Goal: Information Seeking & Learning: Learn about a topic

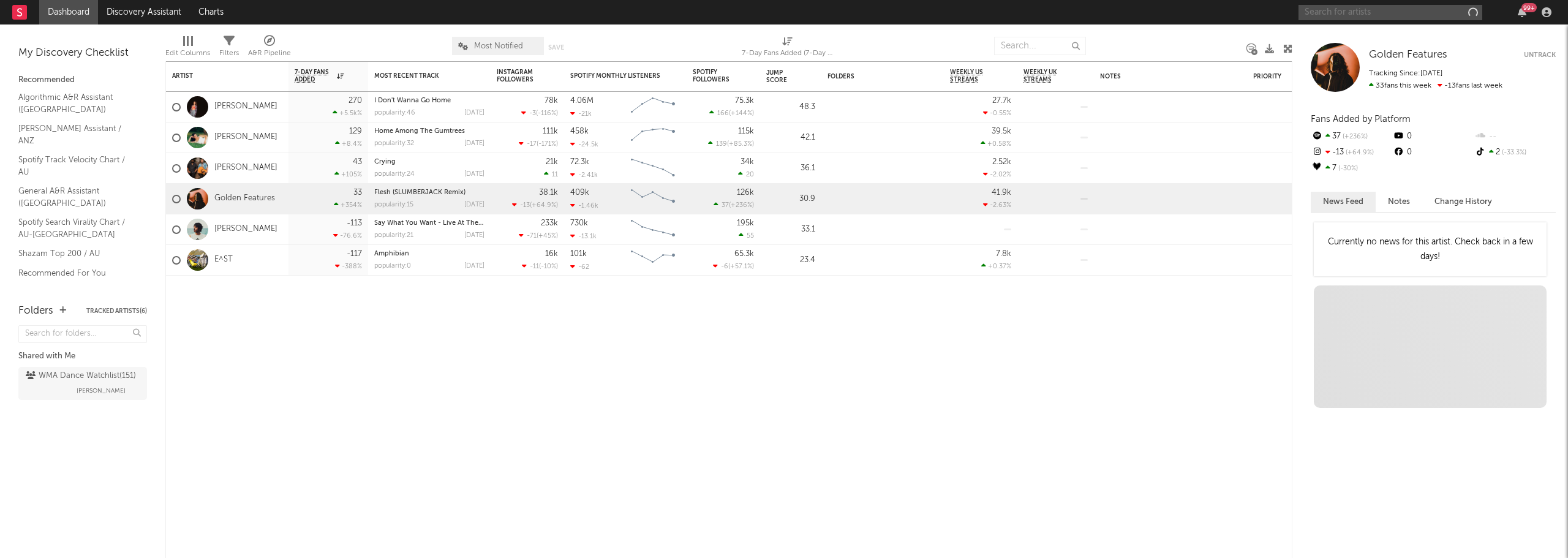
click at [1336, 9] on input "text" at bounding box center [1390, 12] width 184 height 15
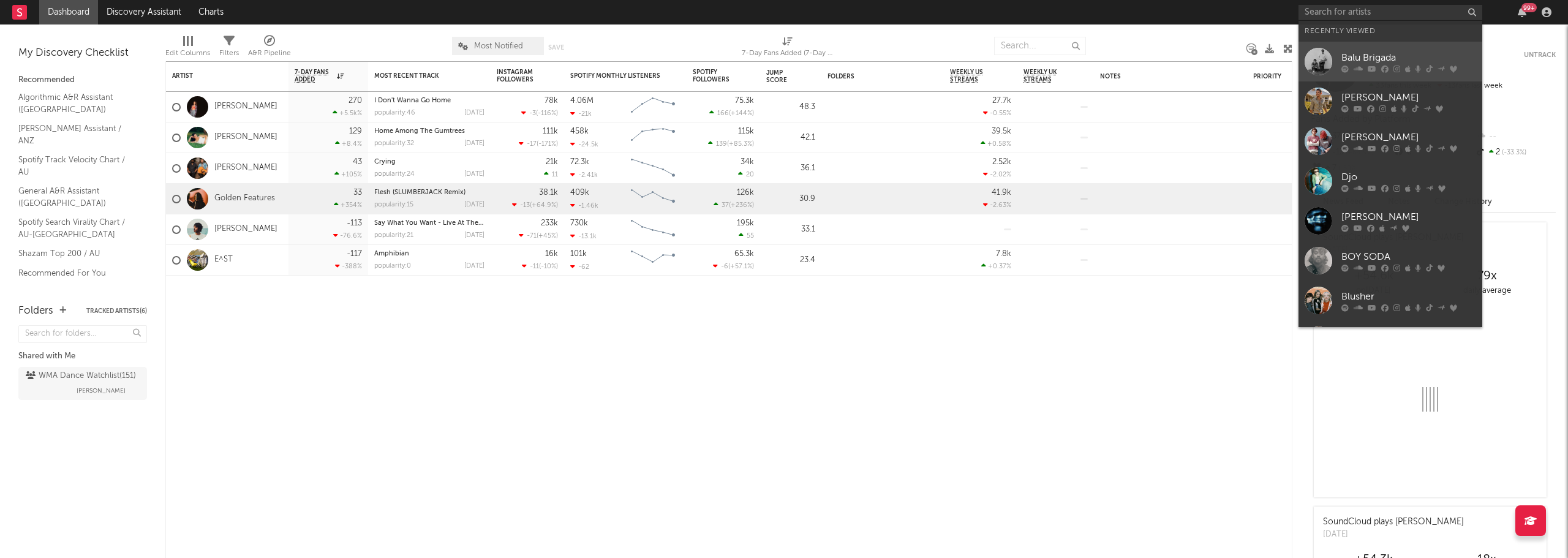
click at [1371, 62] on div "Balu Brigada" at bounding box center [1409, 58] width 135 height 15
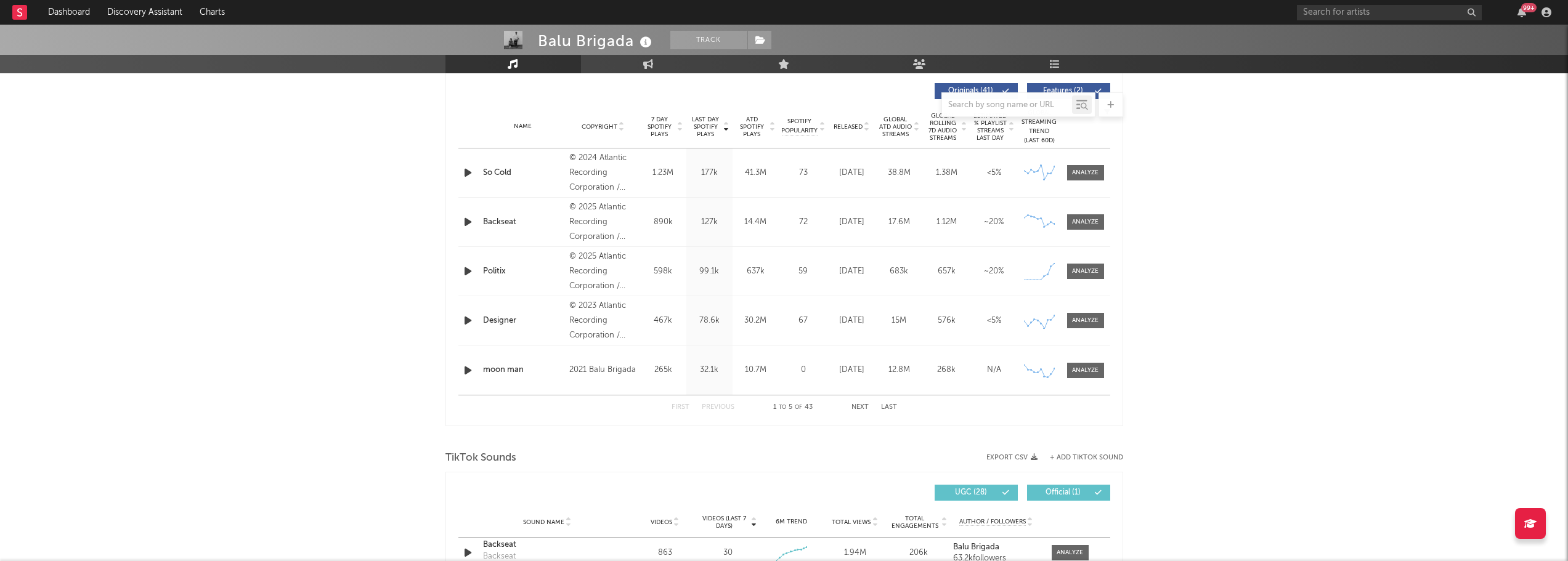
select select "6m"
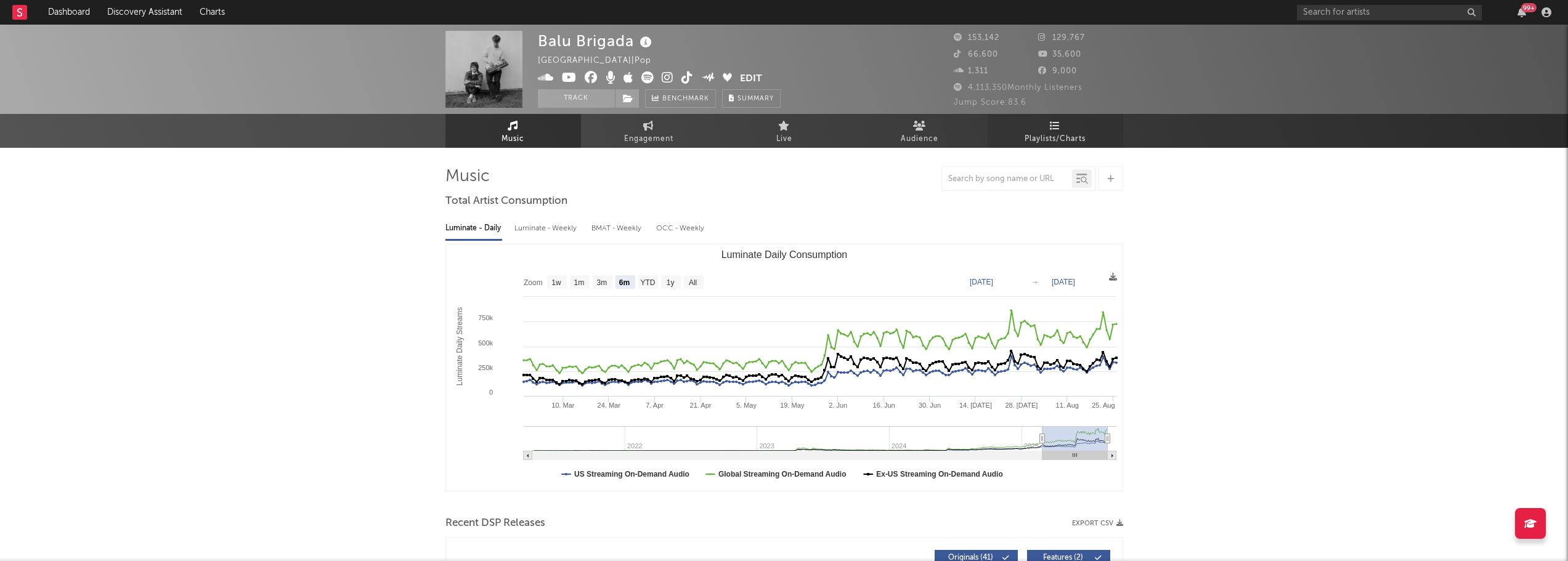
click at [1052, 130] on link "Playlists/Charts" at bounding box center [1055, 131] width 135 height 34
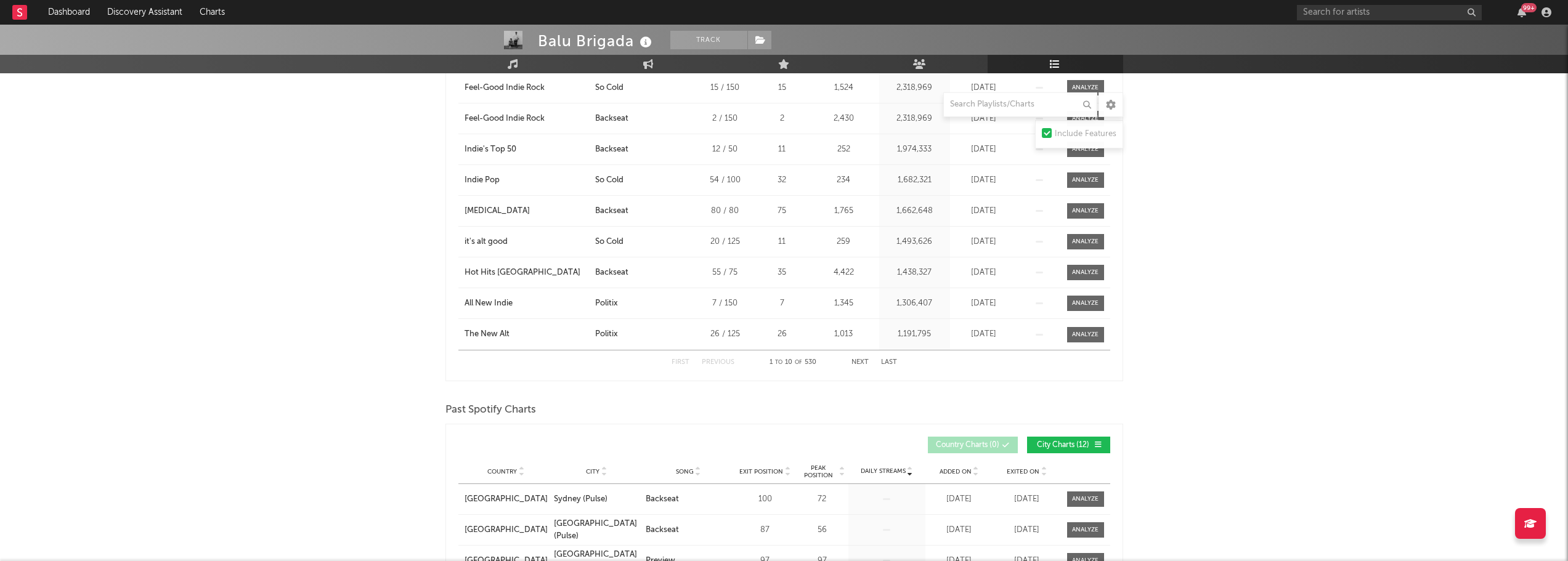
scroll to position [123, 0]
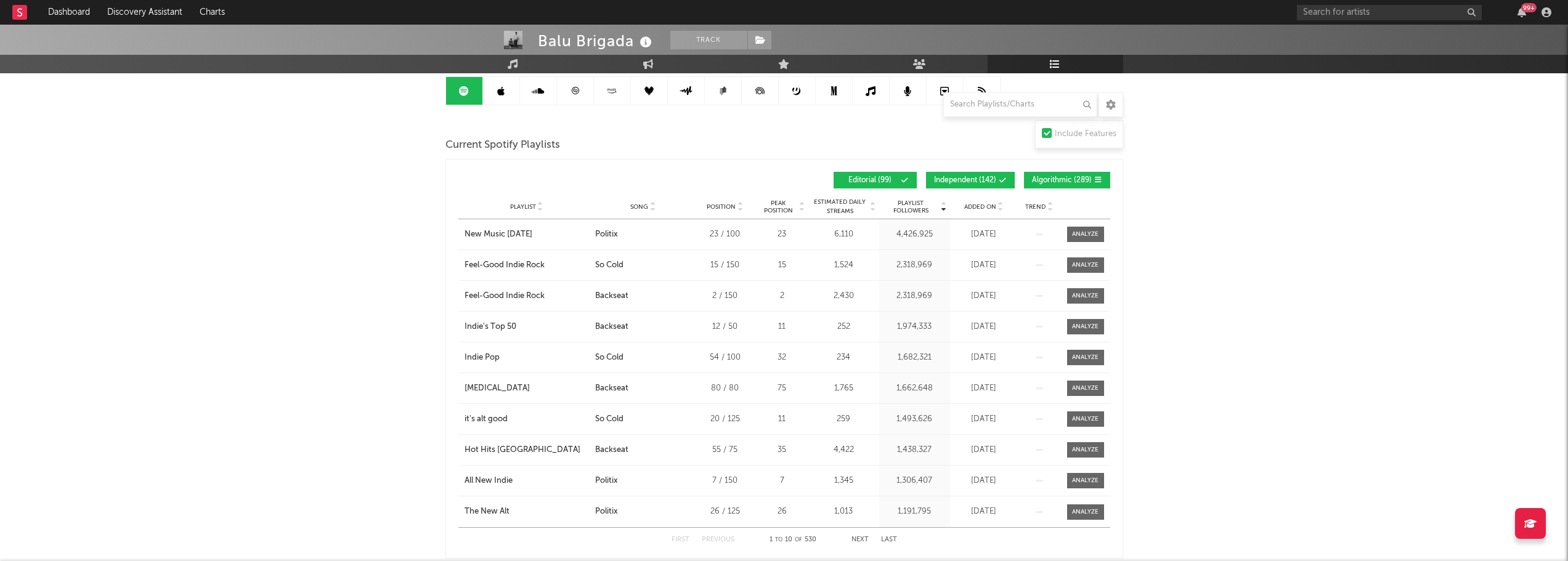
click at [994, 203] on span "Added On" at bounding box center [980, 206] width 32 height 7
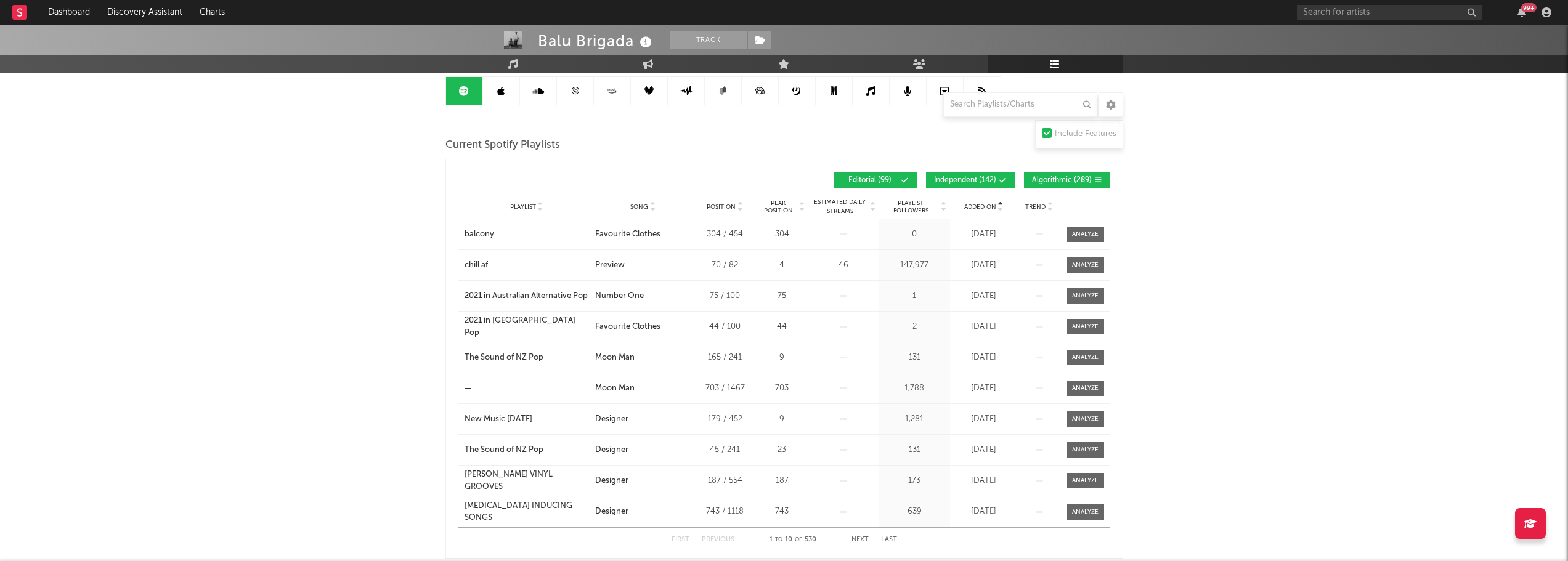
click at [987, 205] on span "Added On" at bounding box center [980, 206] width 32 height 7
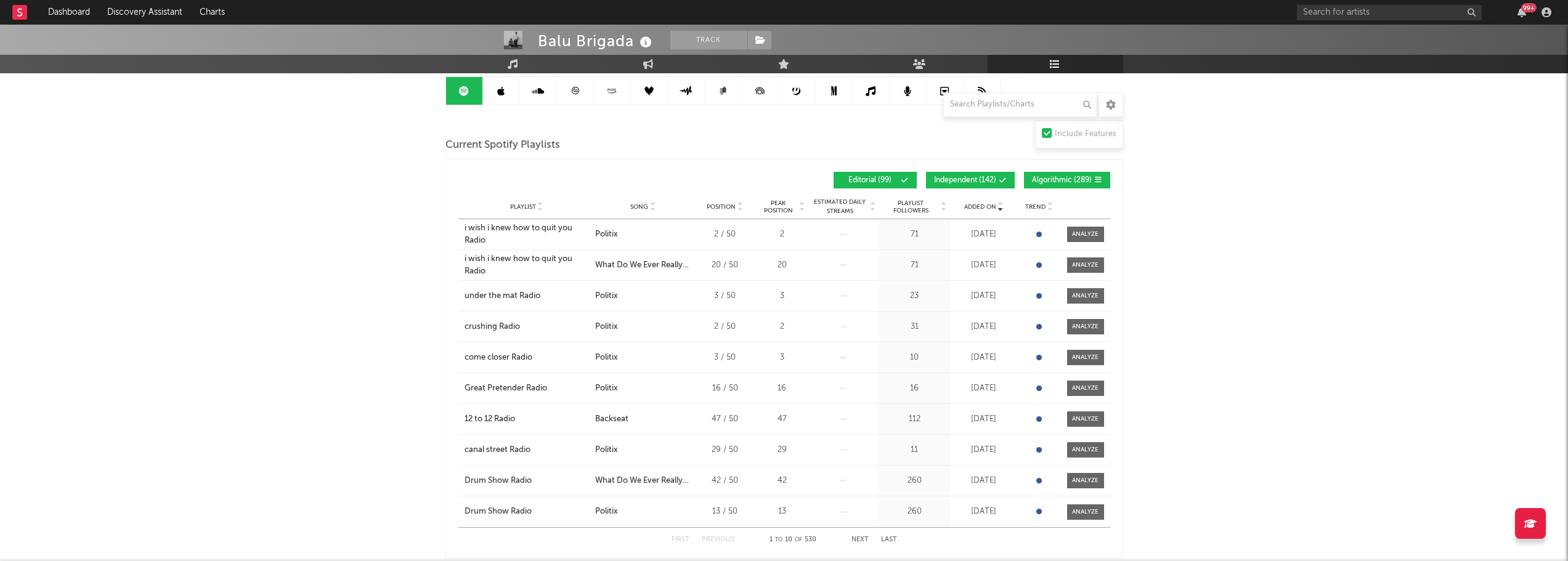
click at [974, 180] on span "Independent ( 142 )" at bounding box center [965, 180] width 62 height 7
click at [523, 206] on span "Playlist" at bounding box center [523, 206] width 26 height 7
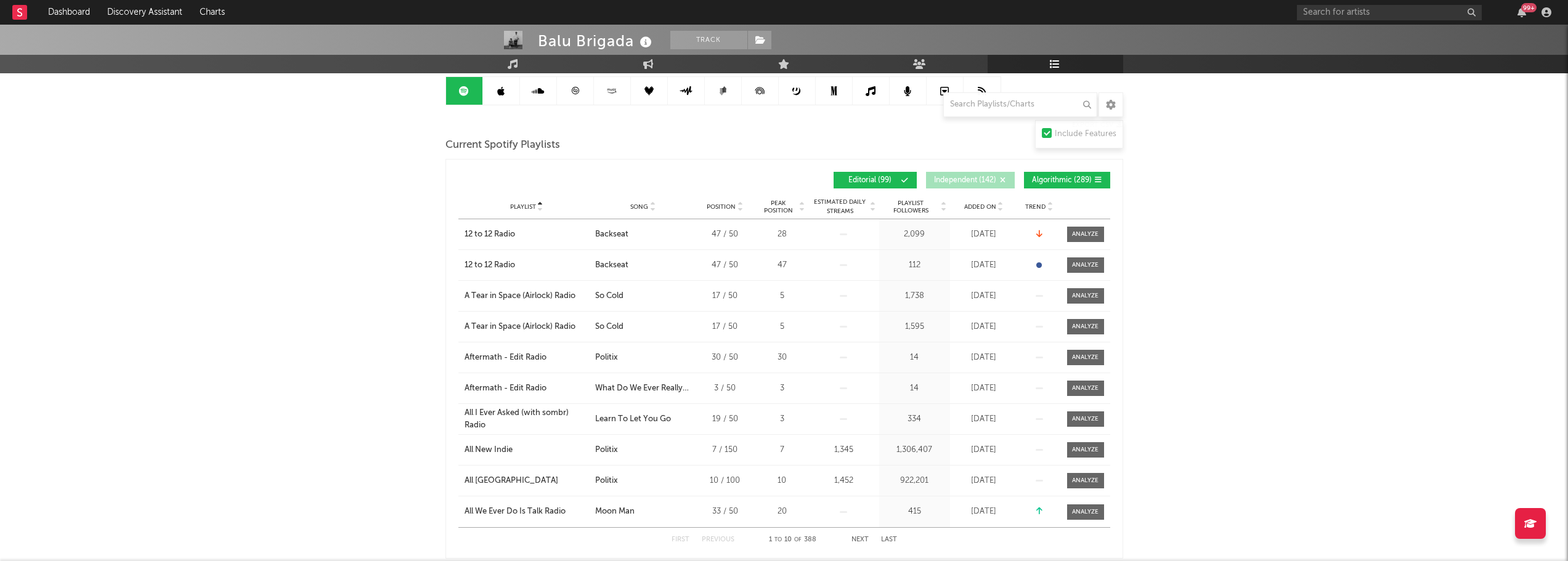
click at [523, 206] on span "Playlist" at bounding box center [523, 206] width 26 height 7
click at [1345, 8] on input "text" at bounding box center [1389, 12] width 185 height 15
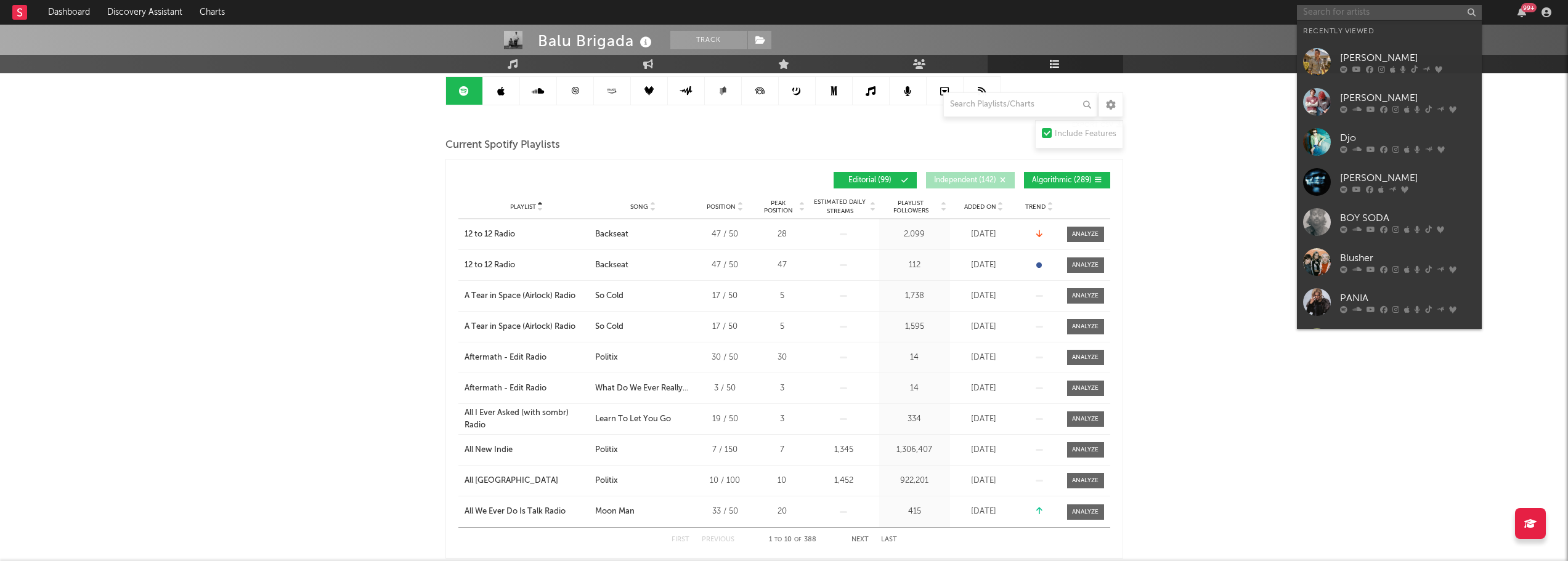
paste input "[URL][DOMAIN_NAME]"
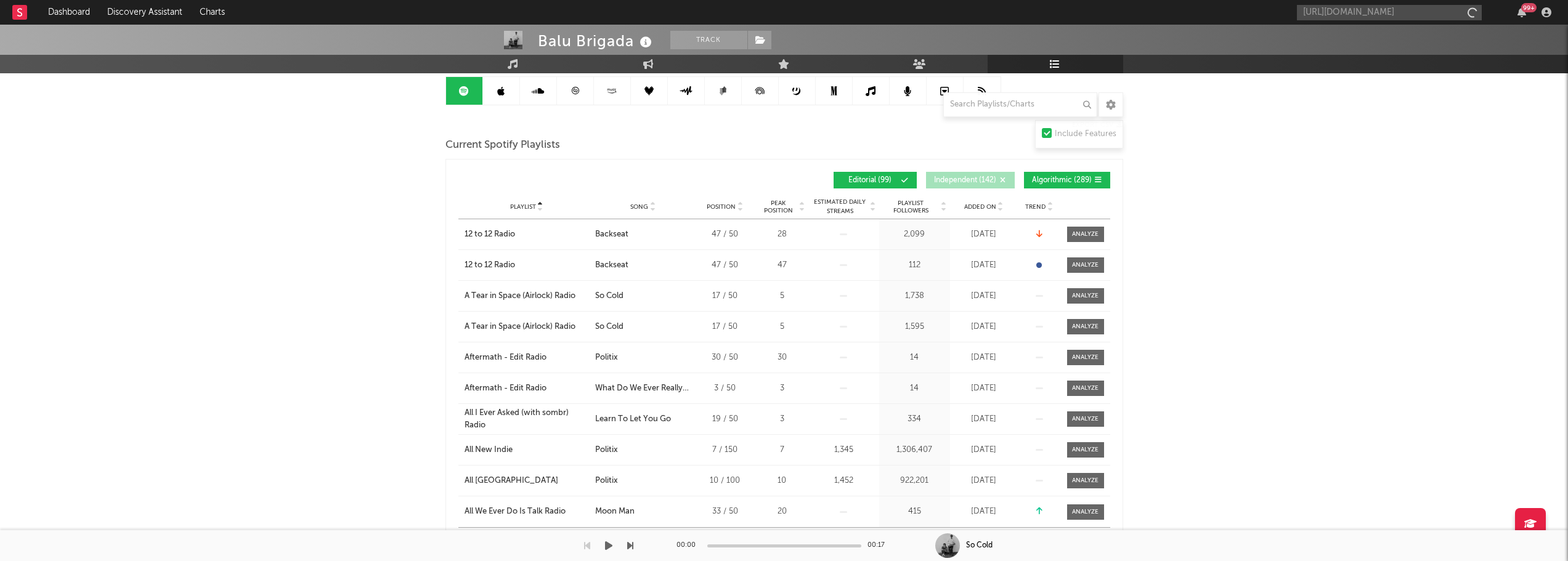
scroll to position [0, 0]
click at [1429, 4] on div "[URL][DOMAIN_NAME] 99 +" at bounding box center [1426, 12] width 258 height 24
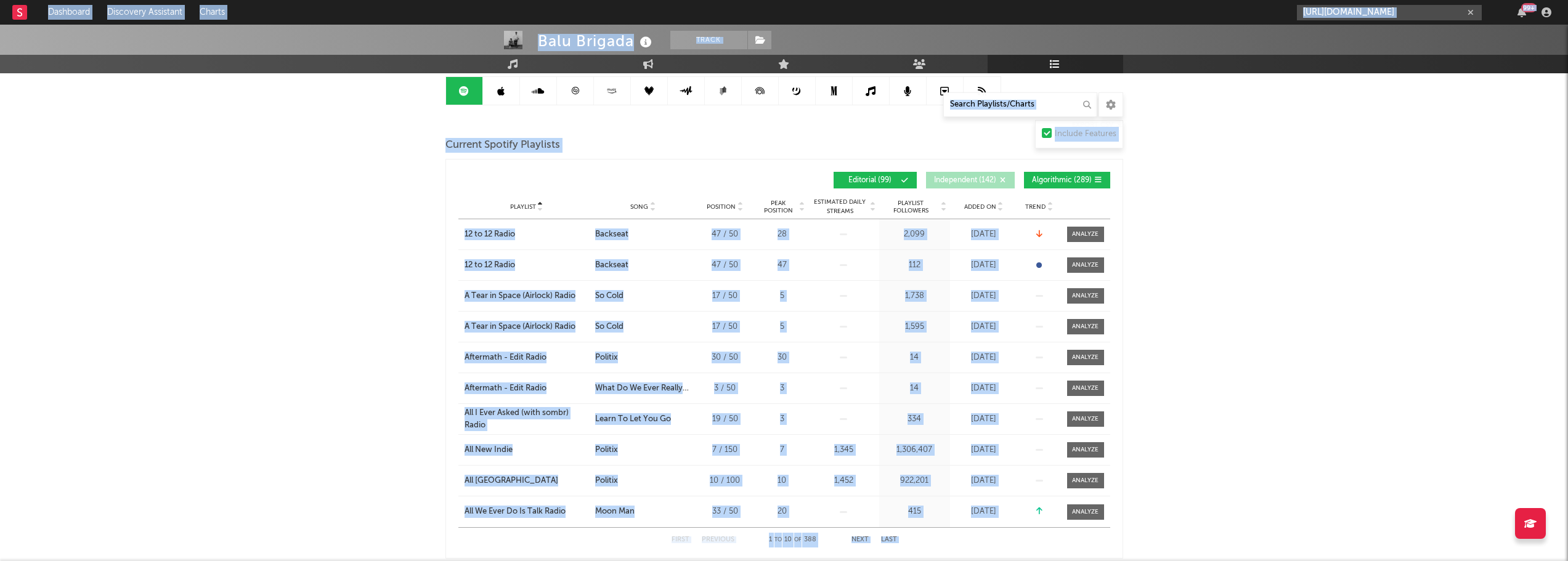
click at [1426, 9] on input "[URL][DOMAIN_NAME]" at bounding box center [1389, 12] width 185 height 15
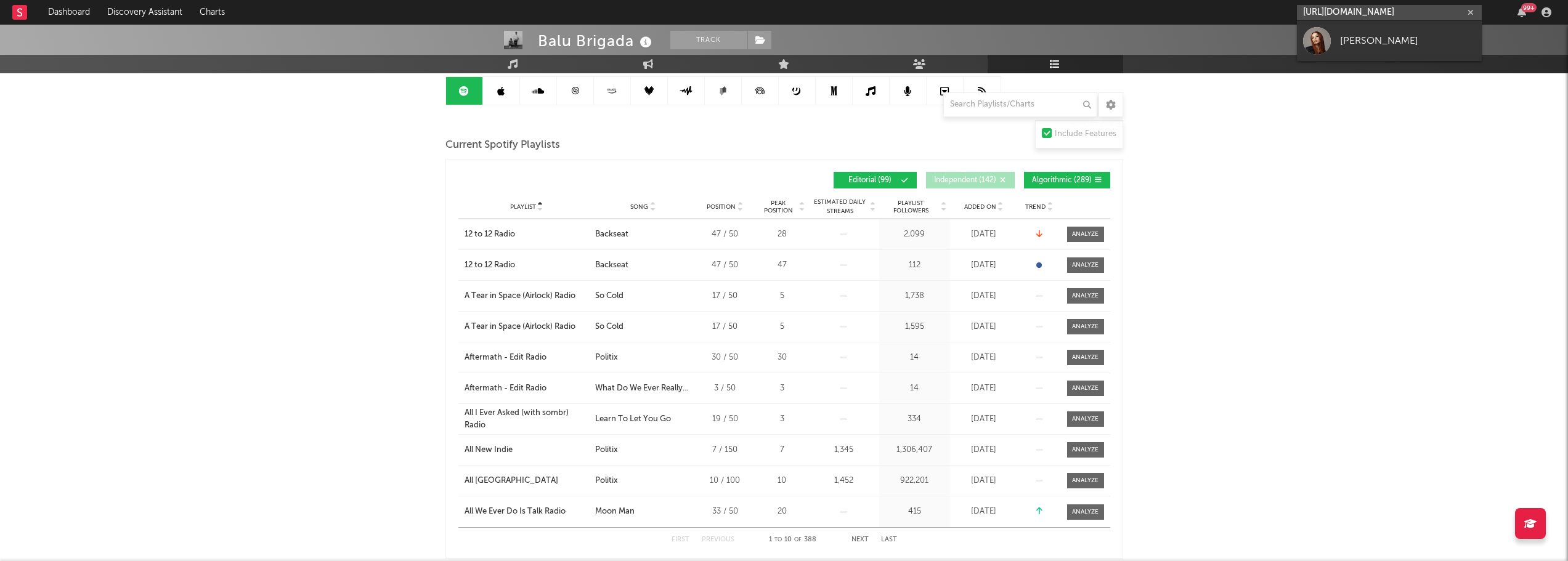
click at [1420, 11] on input "[URL][DOMAIN_NAME]" at bounding box center [1389, 12] width 185 height 15
paste input "artist/1MSiHoB30UwWTlenagC5gy?si=8AkSQznQSyqyIjwMbPgdjw"
type input "[URL][DOMAIN_NAME]"
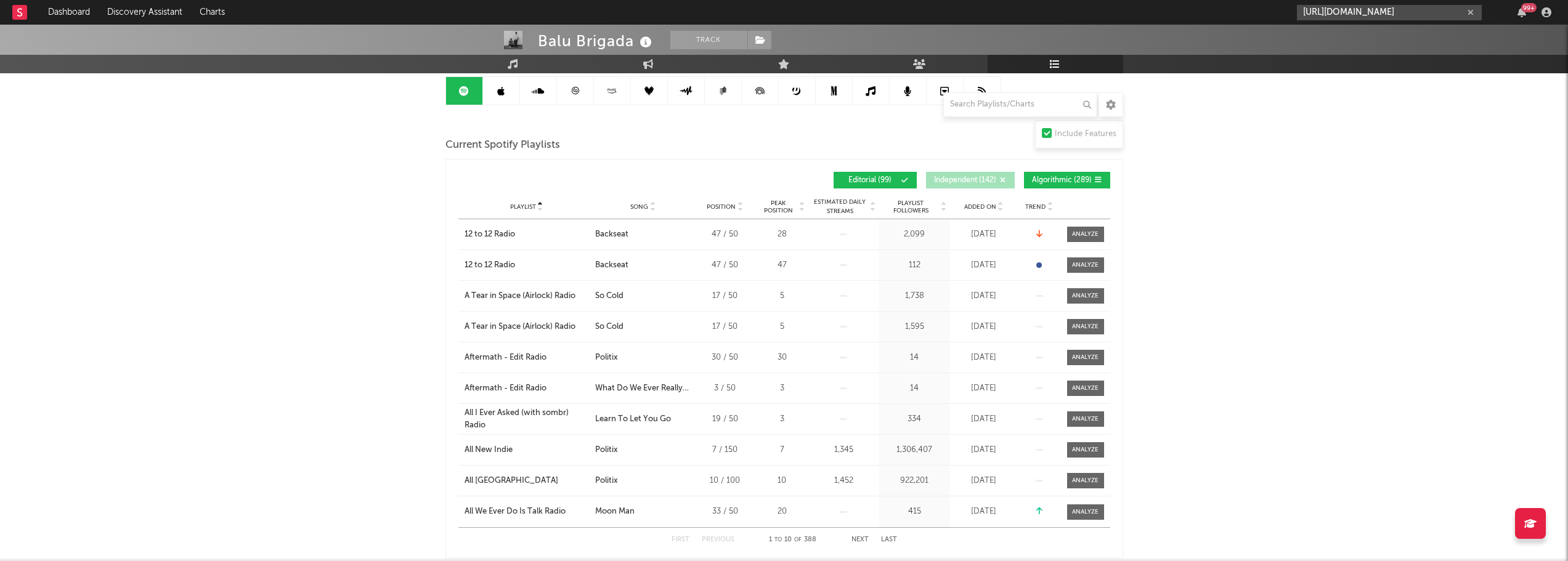
click at [1411, 11] on input "[URL][DOMAIN_NAME]" at bounding box center [1389, 12] width 185 height 15
click at [1407, 46] on div "[PERSON_NAME]" at bounding box center [1407, 41] width 135 height 15
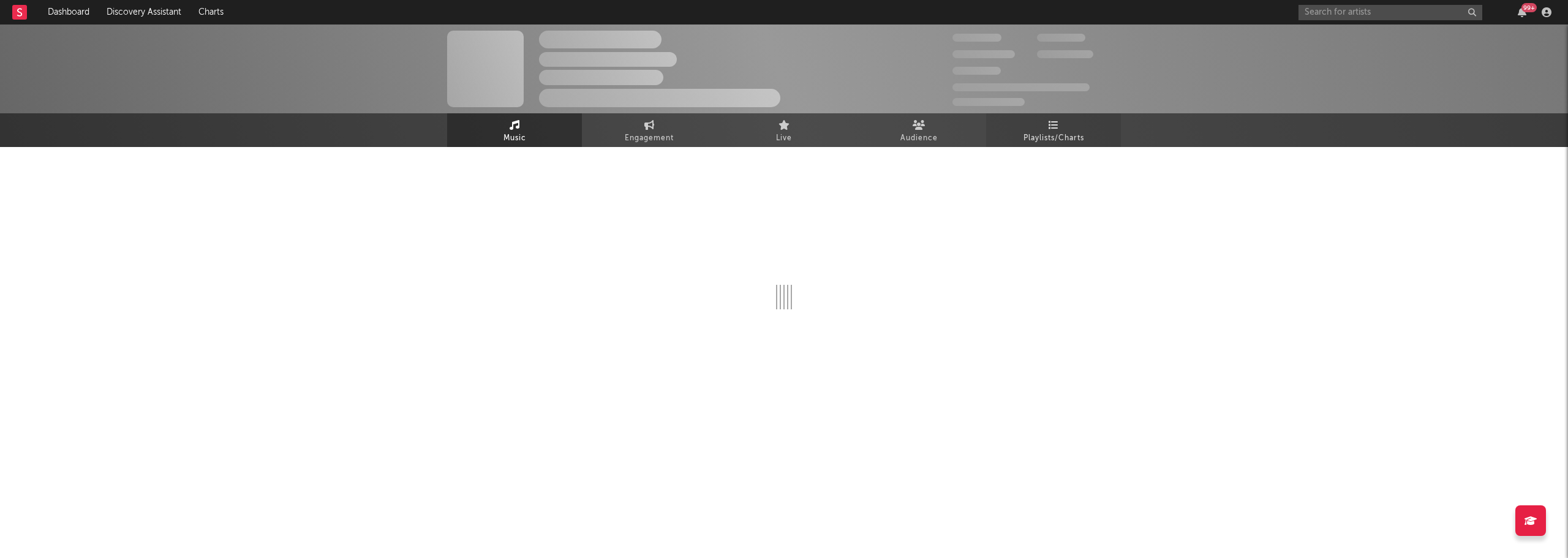
click at [1049, 125] on icon at bounding box center [1054, 125] width 11 height 10
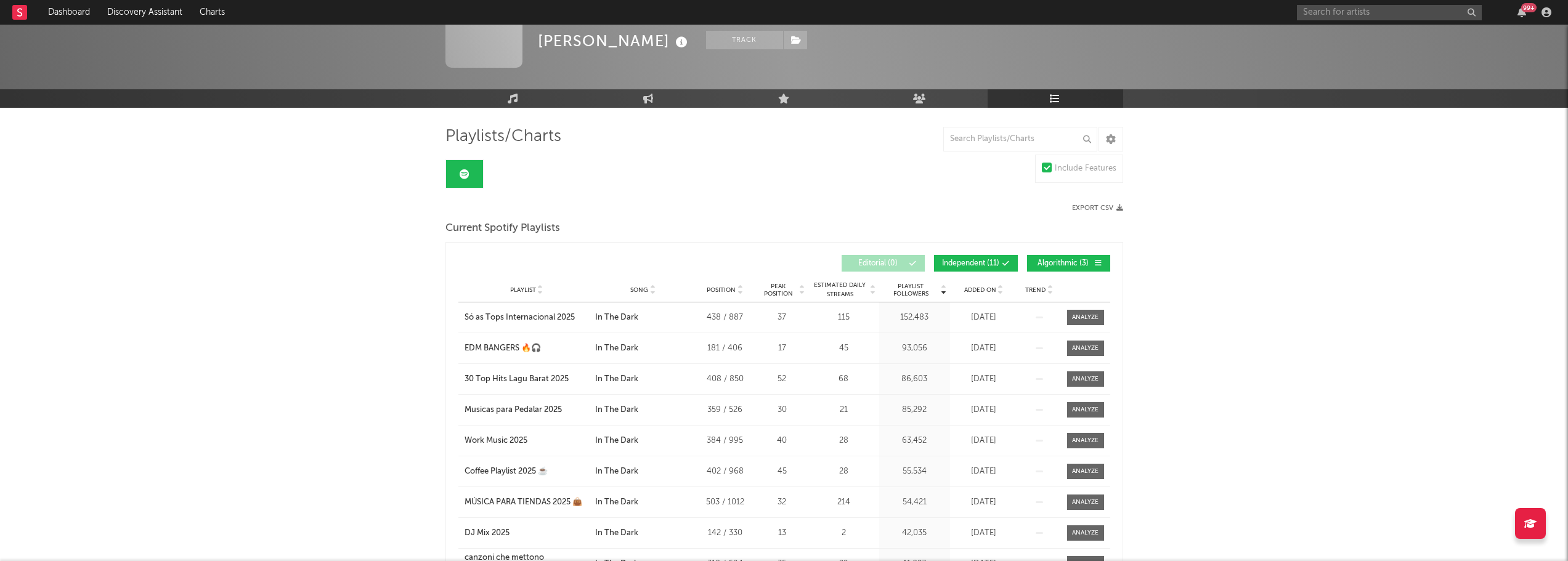
scroll to position [62, 0]
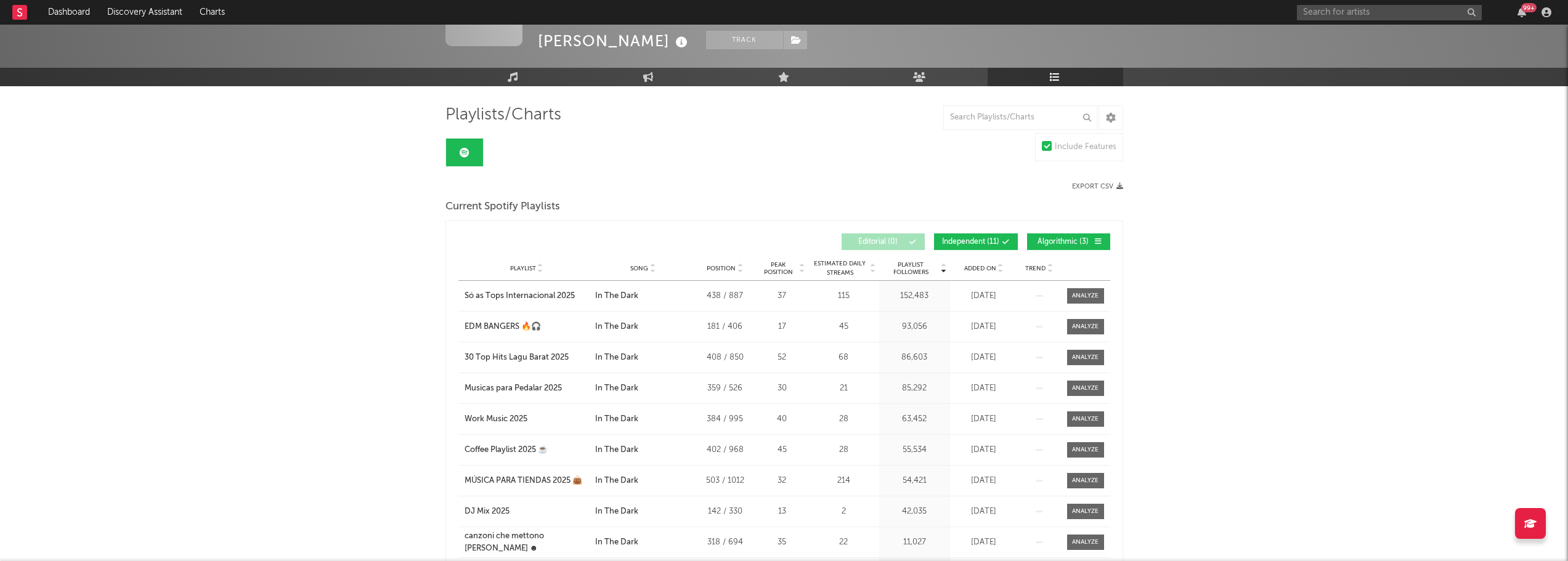
click at [979, 268] on span "Added On" at bounding box center [980, 268] width 32 height 7
click at [971, 265] on span "Added On" at bounding box center [980, 268] width 32 height 7
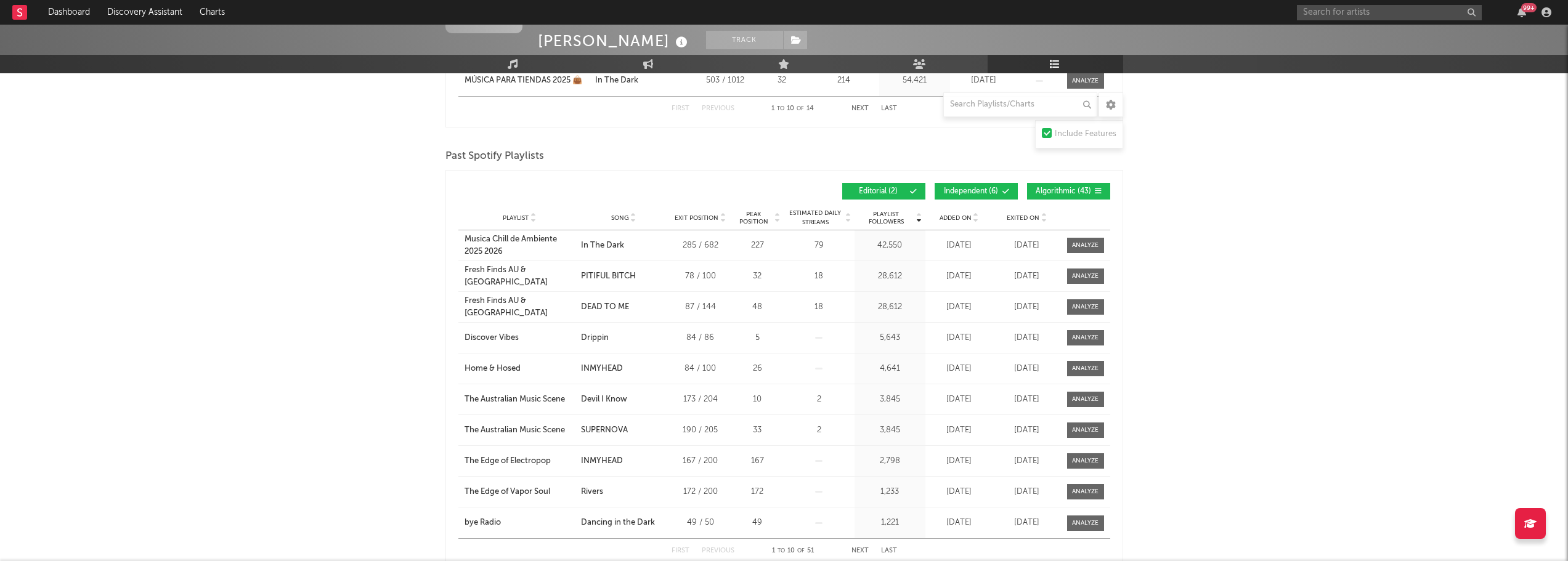
scroll to position [0, 0]
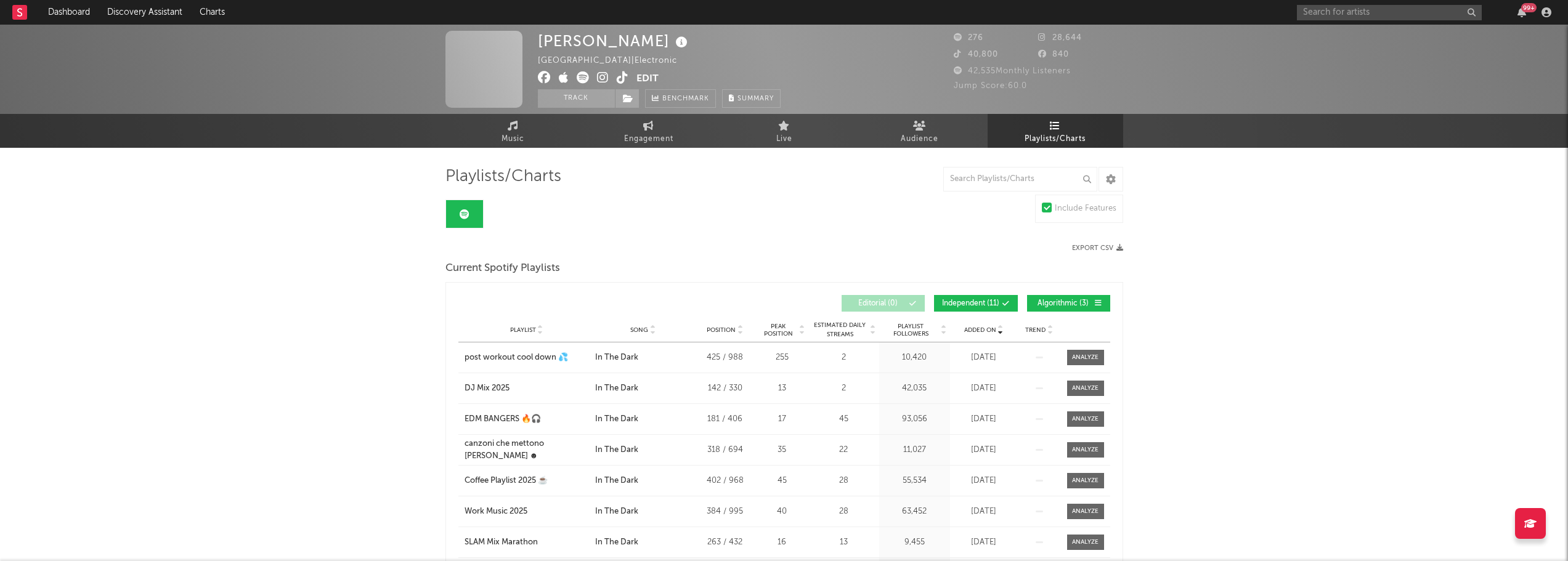
click at [1329, 2] on div "99 +" at bounding box center [1426, 12] width 258 height 24
click at [1327, 11] on input "text" at bounding box center [1389, 12] width 185 height 15
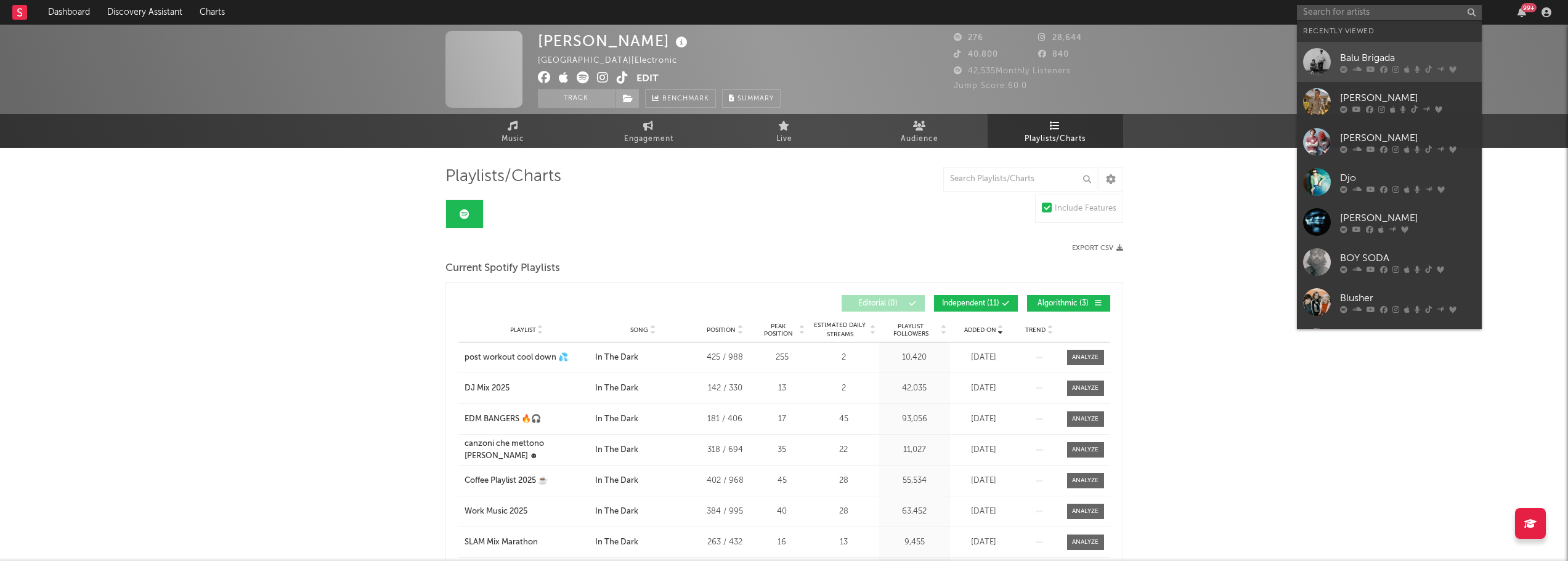
click at [1347, 55] on div "Balu Brigada" at bounding box center [1407, 58] width 135 height 15
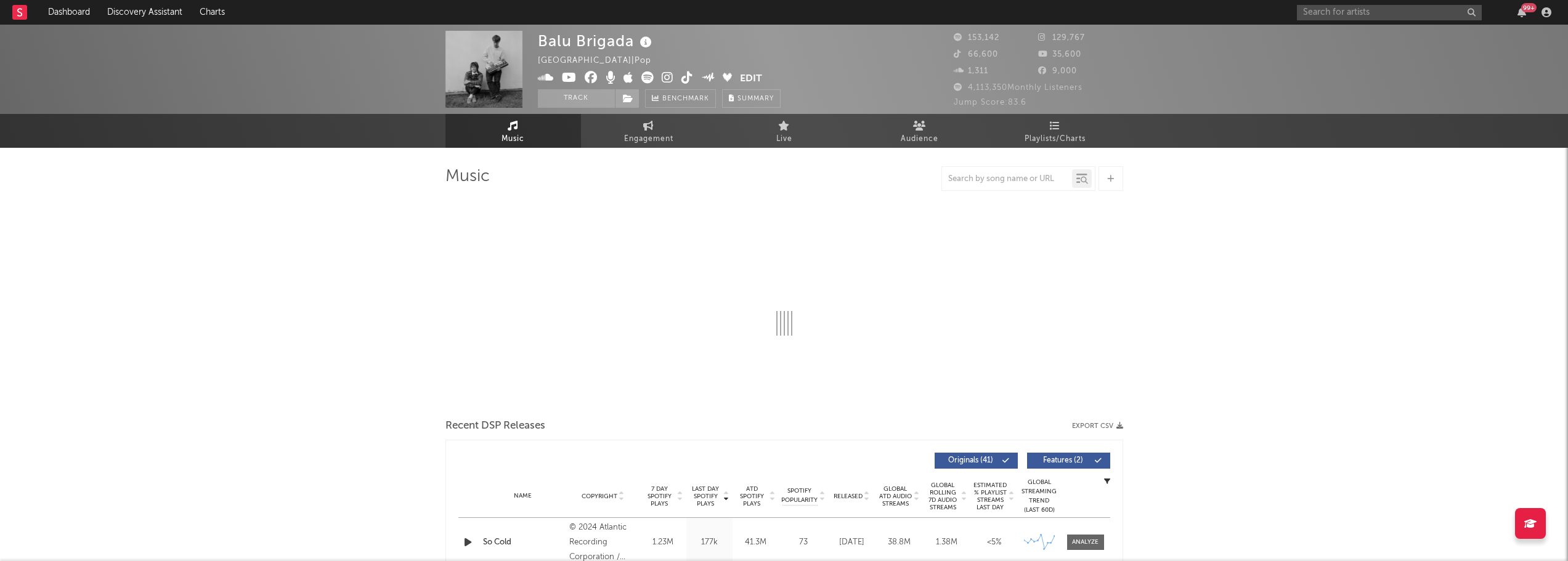
select select "6m"
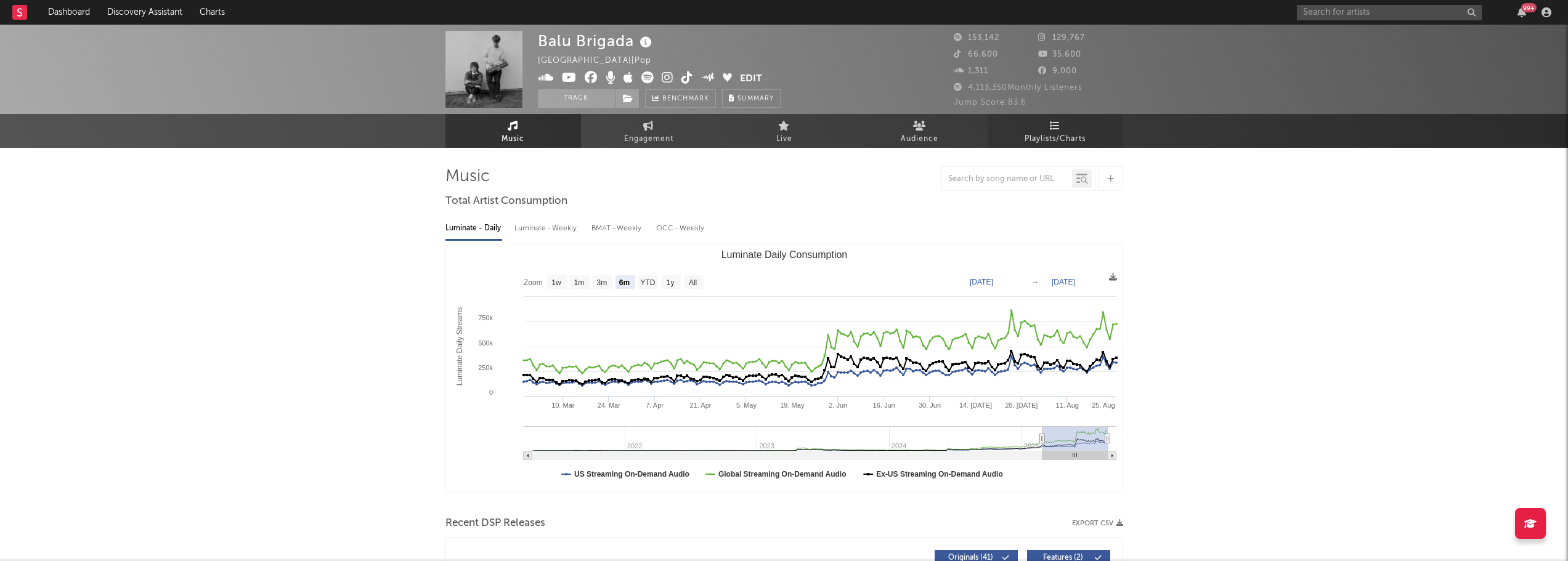
click at [1049, 124] on link "Playlists/Charts" at bounding box center [1055, 131] width 135 height 34
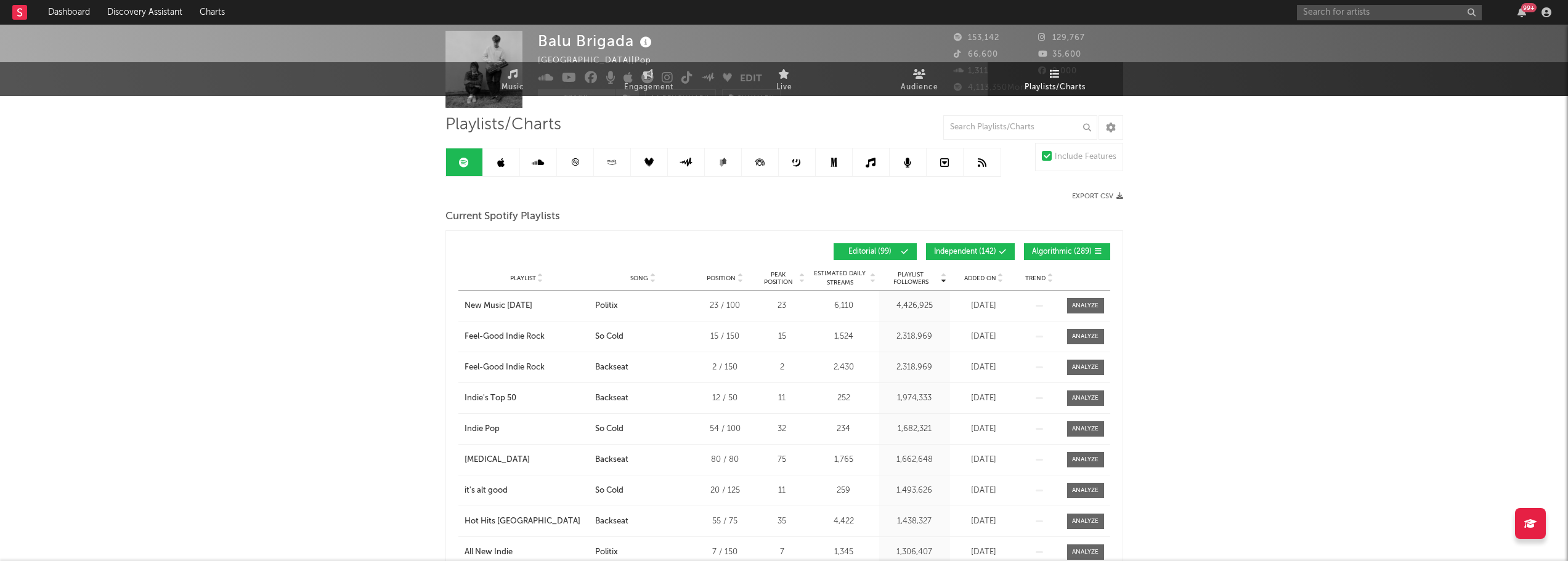
scroll to position [123, 0]
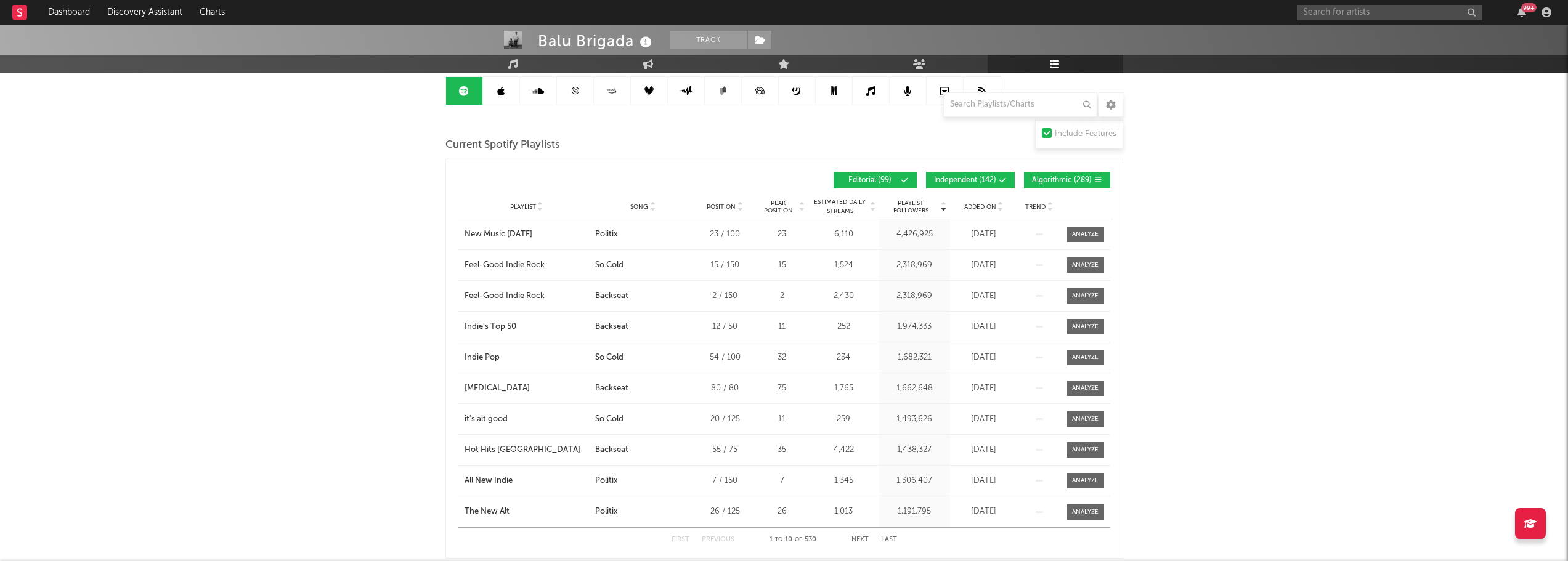
click at [967, 205] on span "Added On" at bounding box center [980, 206] width 32 height 7
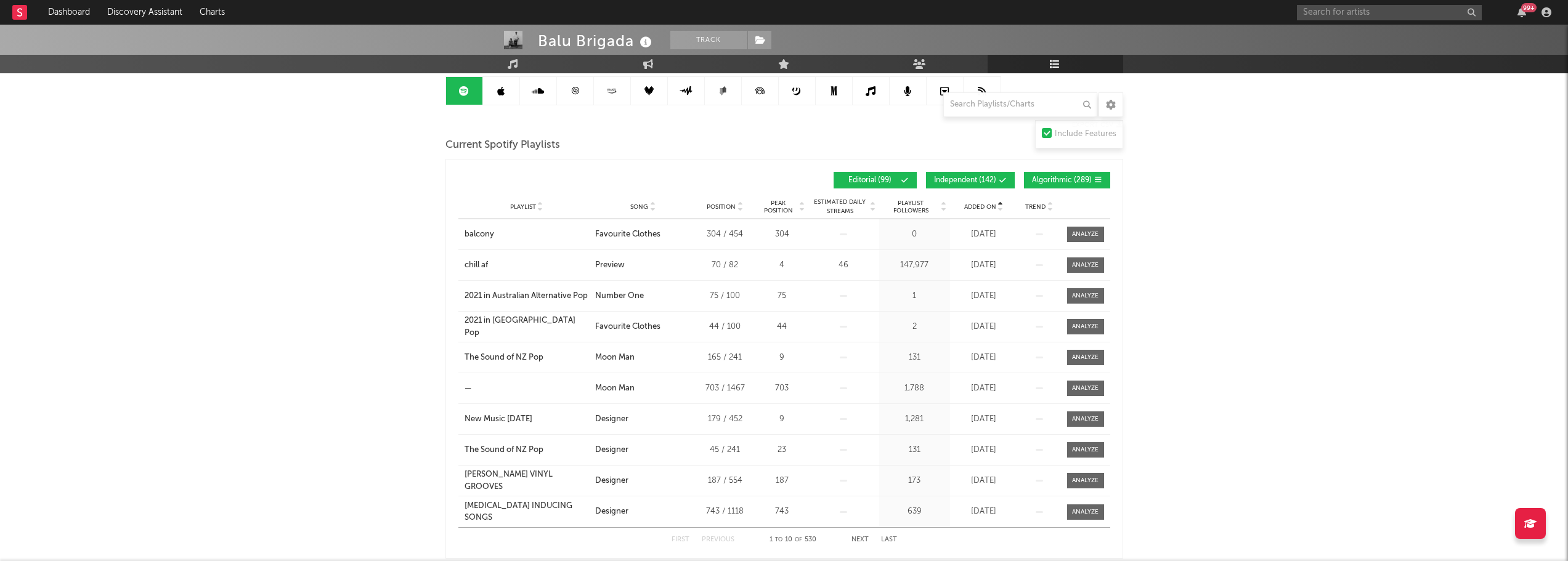
click at [990, 204] on span "Added On" at bounding box center [980, 206] width 32 height 7
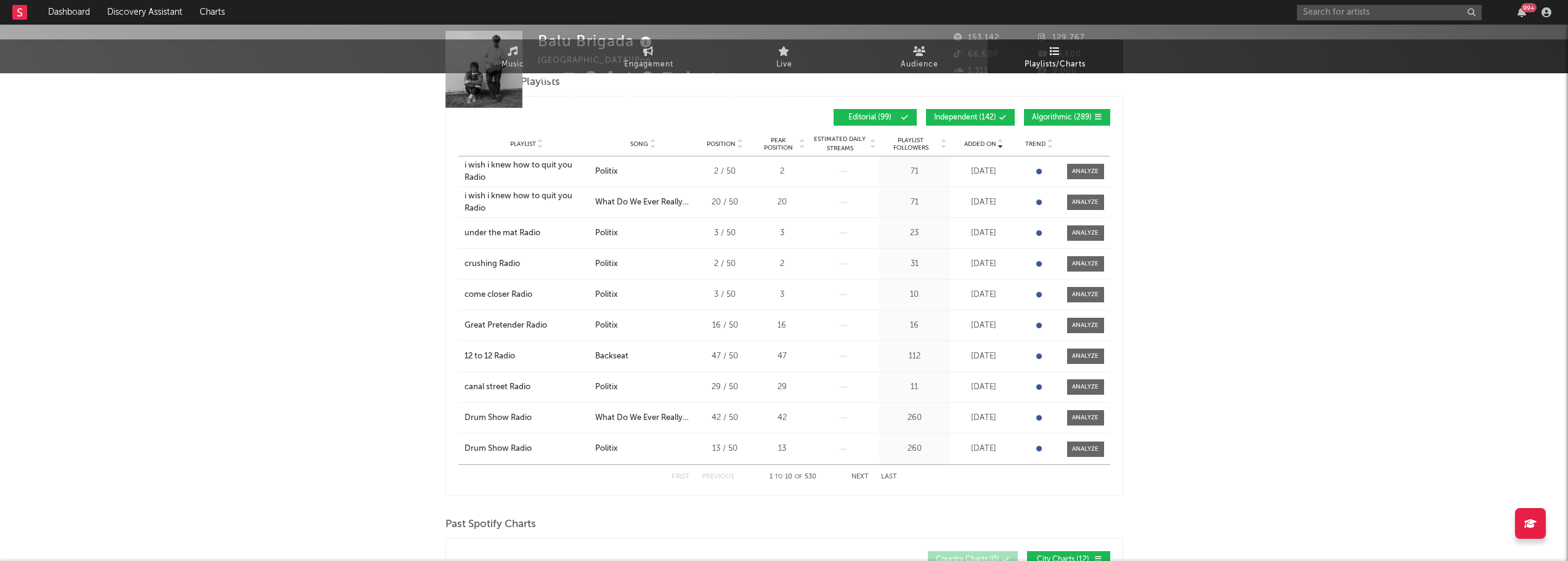
scroll to position [0, 0]
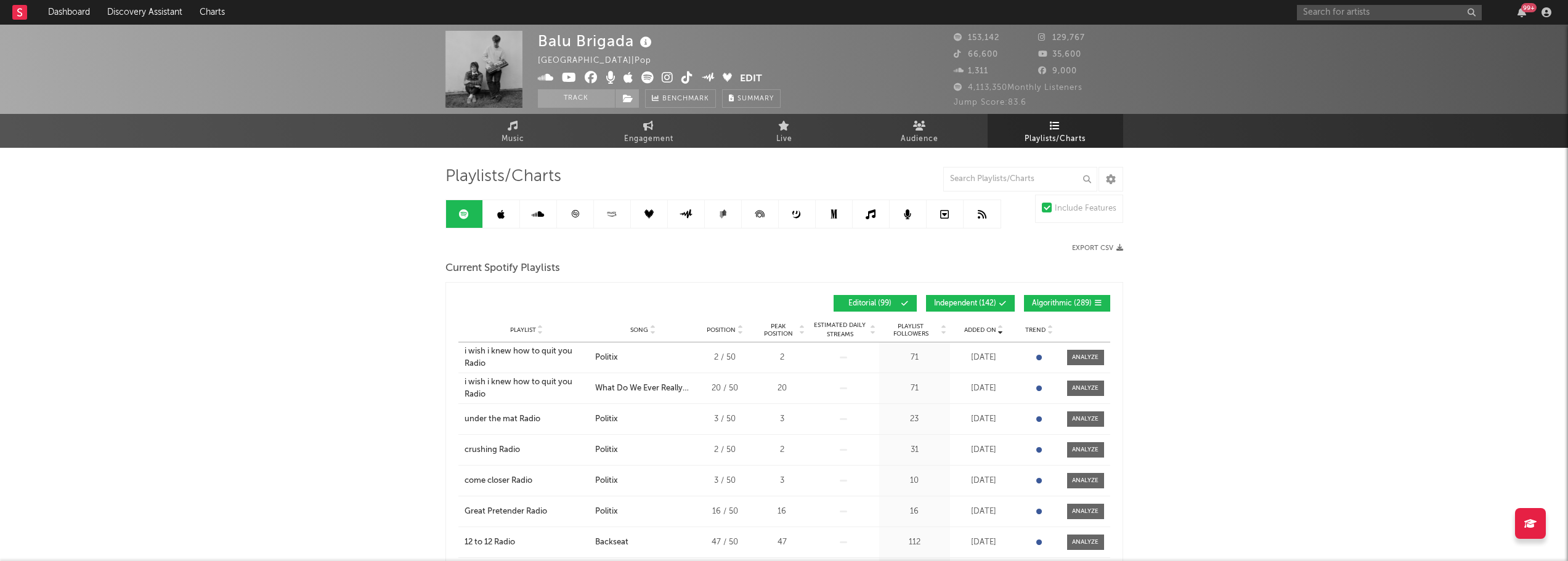
click at [501, 213] on icon at bounding box center [501, 214] width 7 height 10
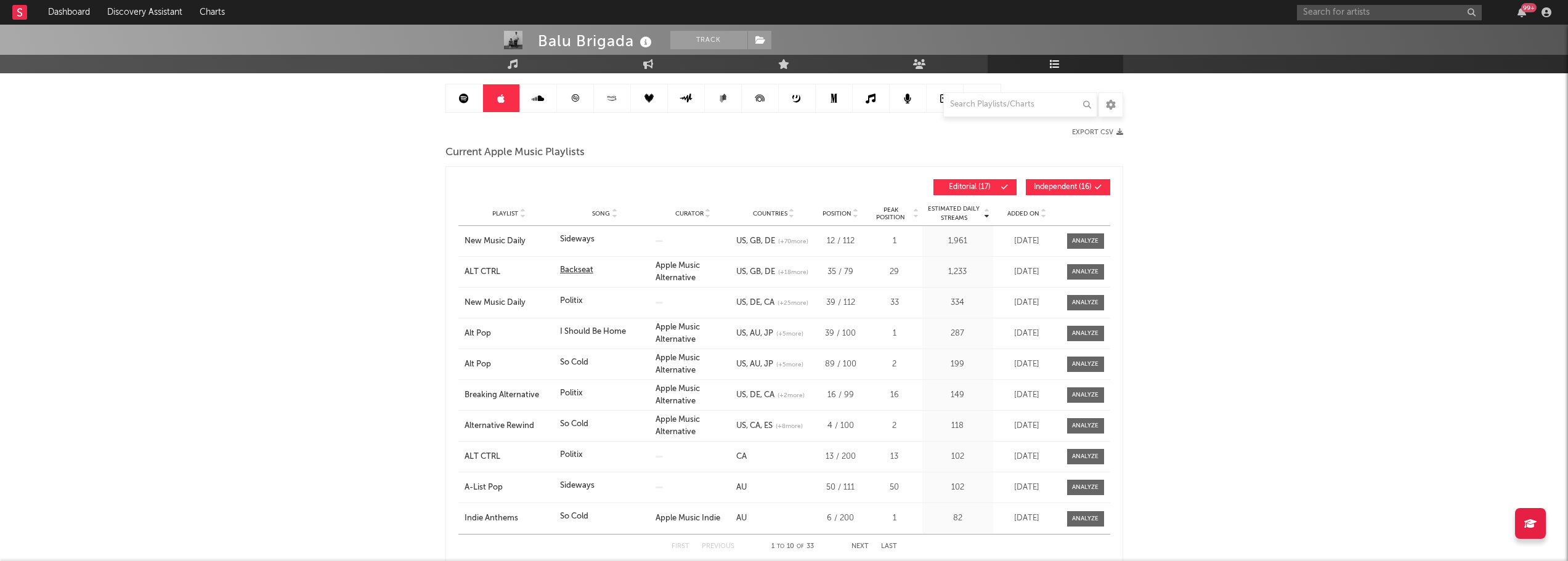
scroll to position [123, 0]
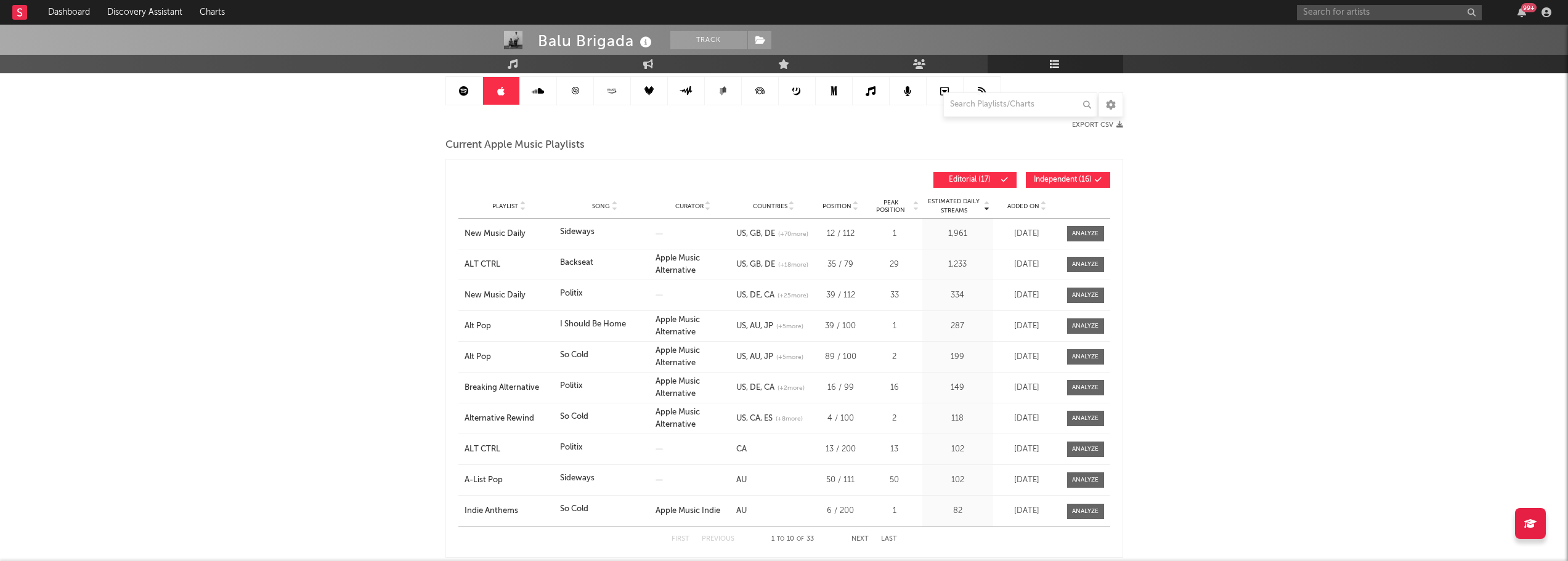
click at [1030, 205] on span "Added On" at bounding box center [1023, 206] width 32 height 7
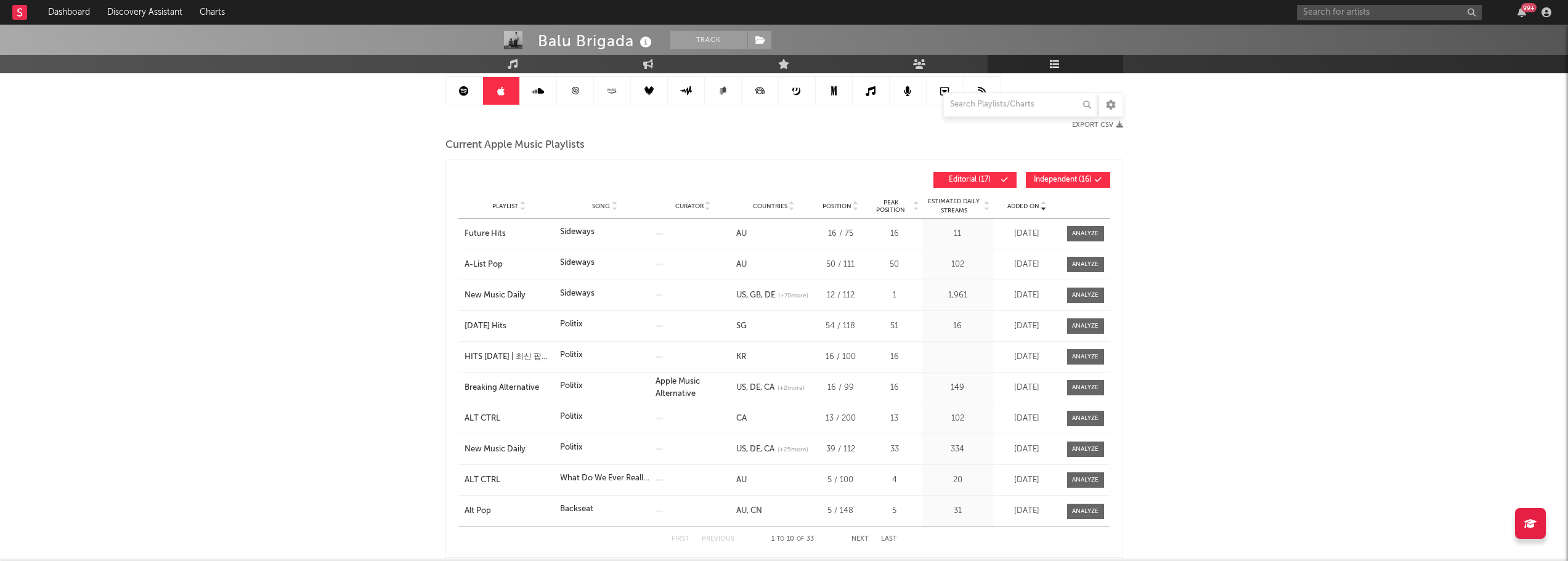
click at [1030, 204] on span "Added On" at bounding box center [1023, 206] width 32 height 7
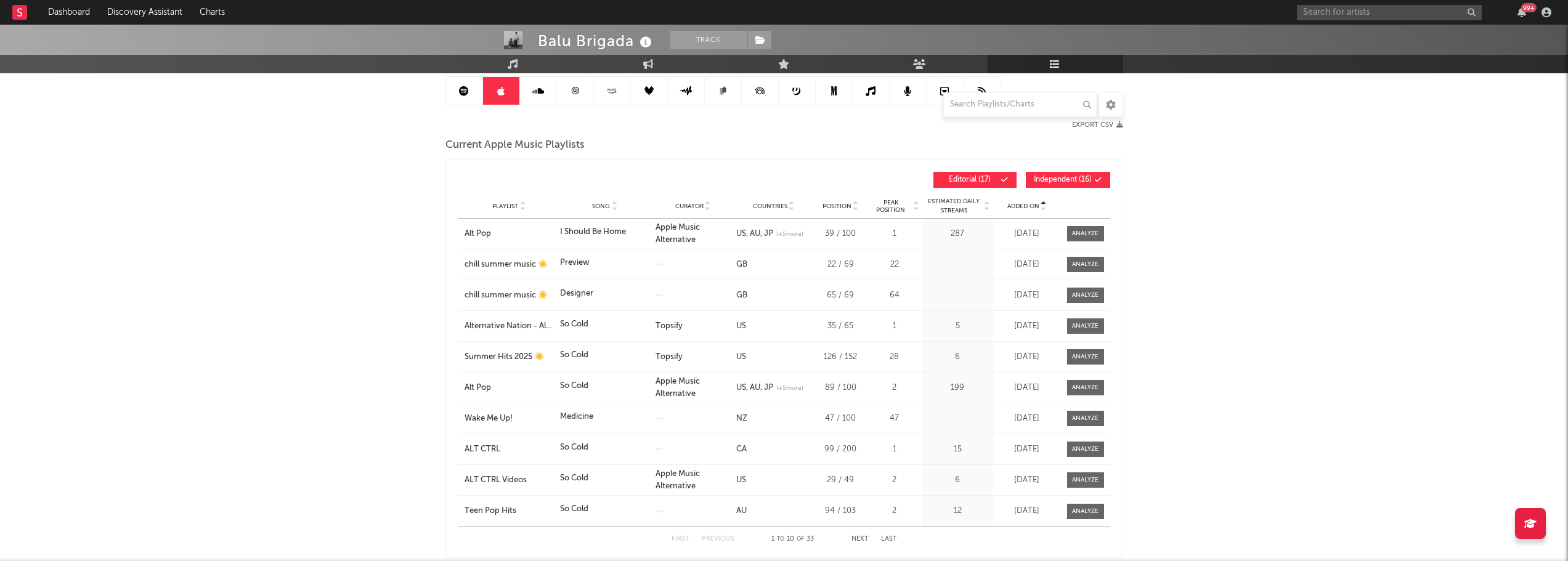
click at [1030, 204] on span "Added On" at bounding box center [1023, 206] width 32 height 7
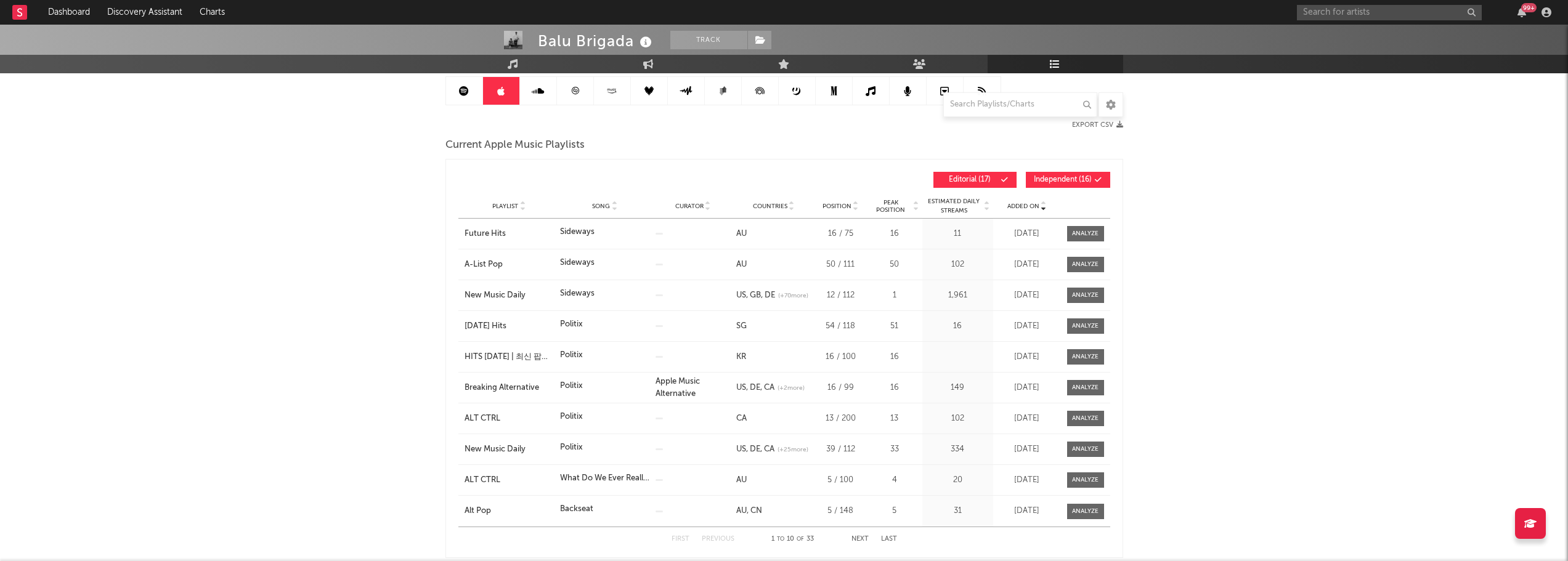
click at [476, 80] on link at bounding box center [464, 91] width 37 height 28
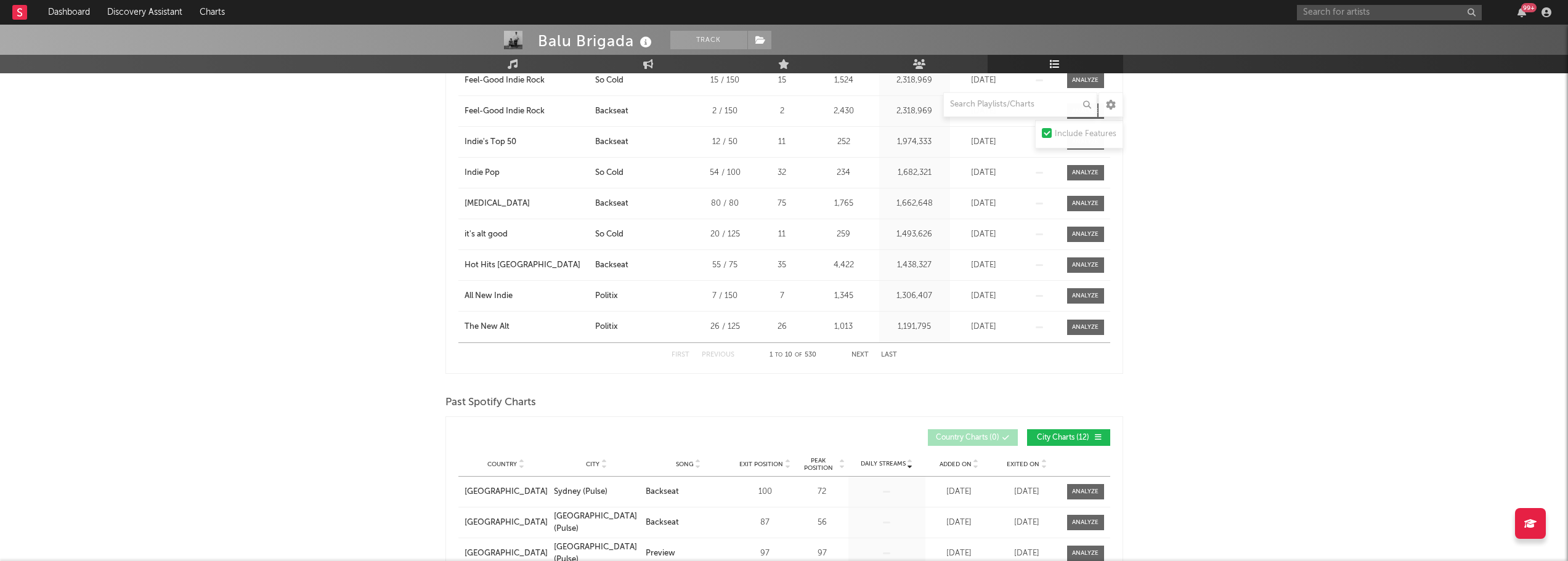
scroll to position [185, 0]
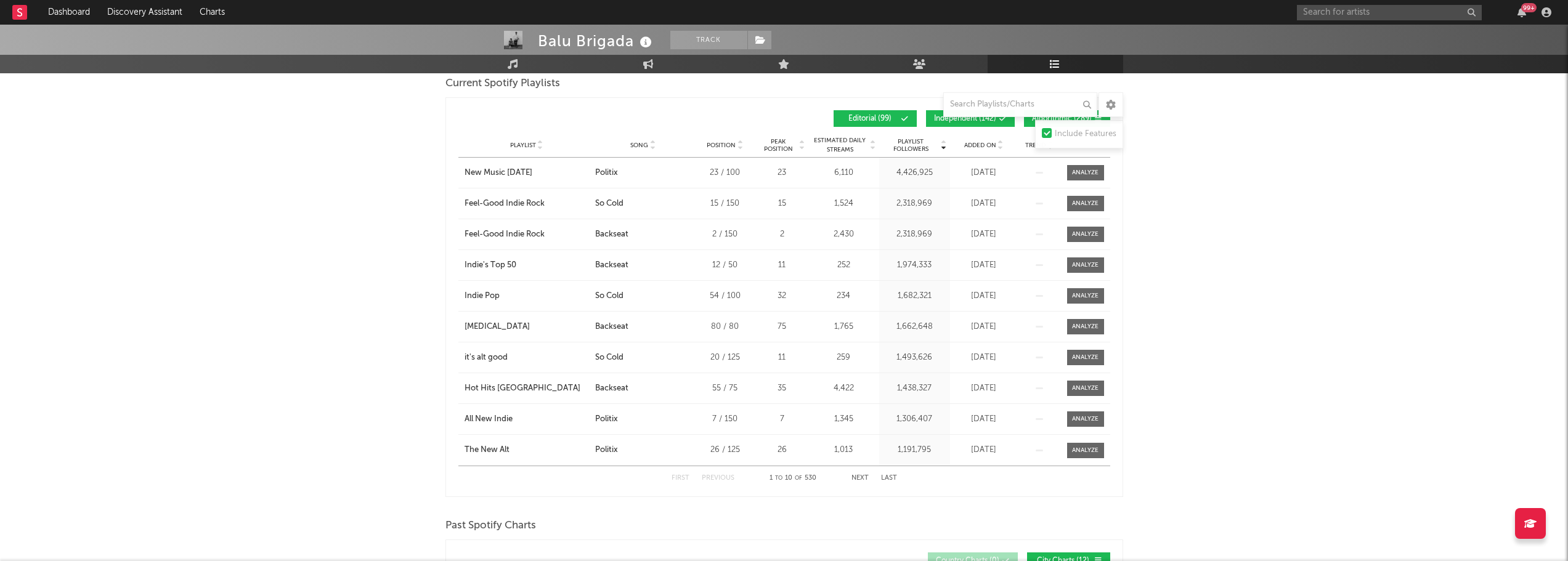
click at [644, 145] on span "Song" at bounding box center [639, 145] width 18 height 7
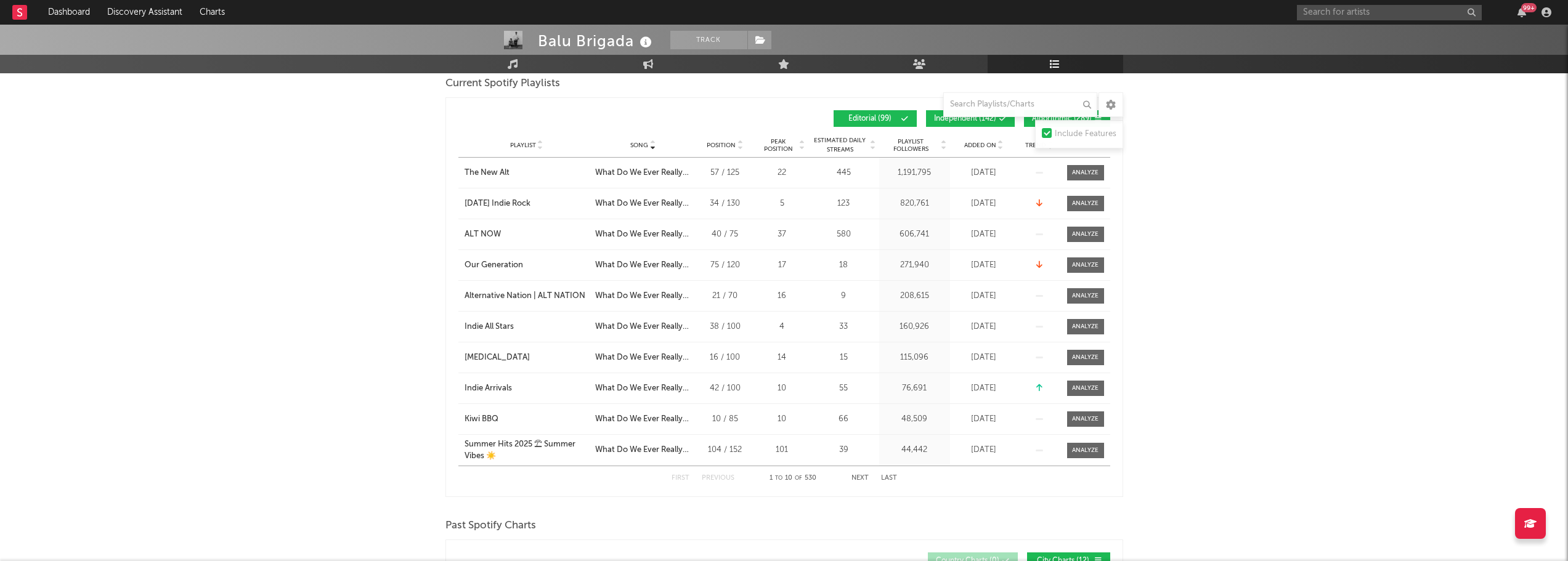
click at [859, 479] on button "Next" at bounding box center [859, 479] width 17 height 7
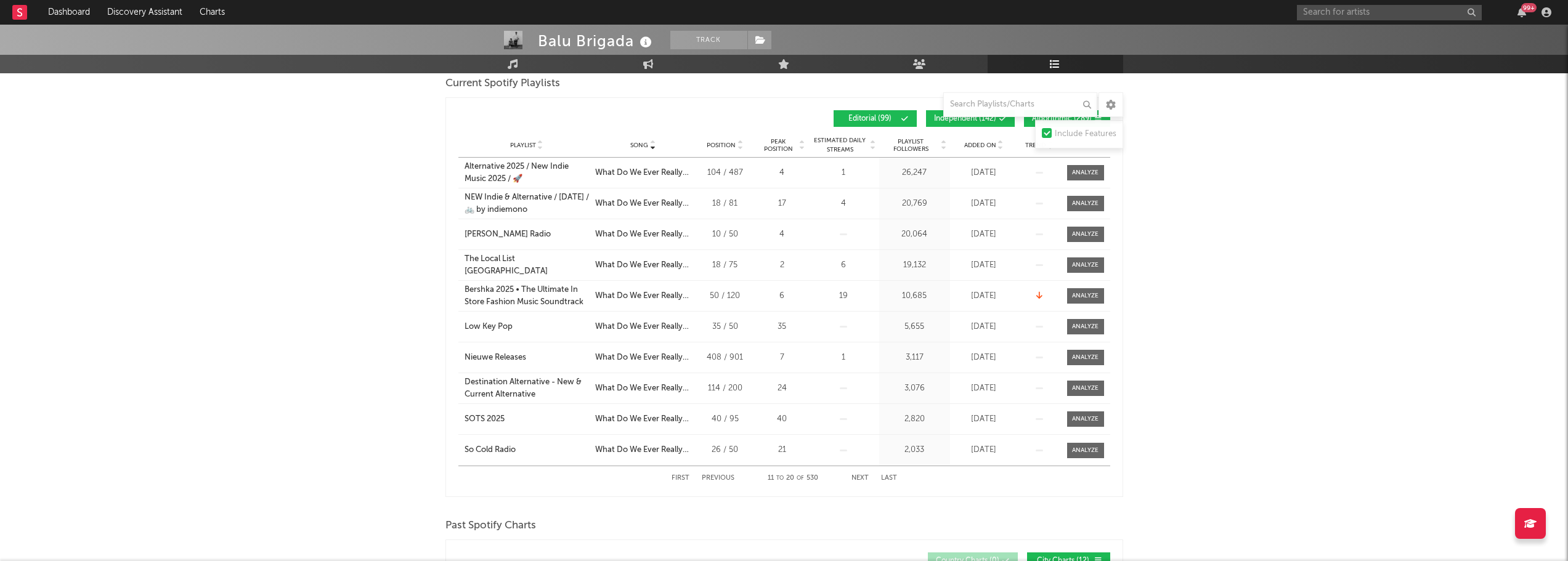
click at [859, 479] on button "Next" at bounding box center [859, 479] width 17 height 7
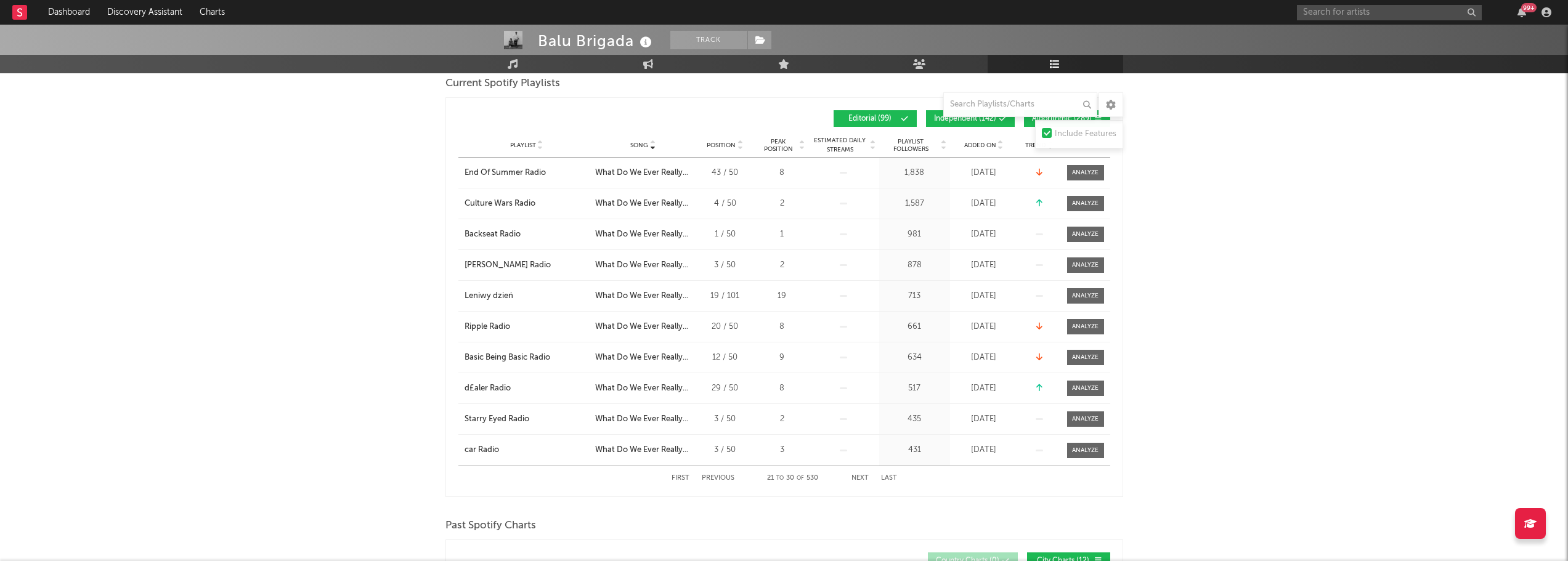
click at [859, 479] on button "Next" at bounding box center [859, 479] width 17 height 7
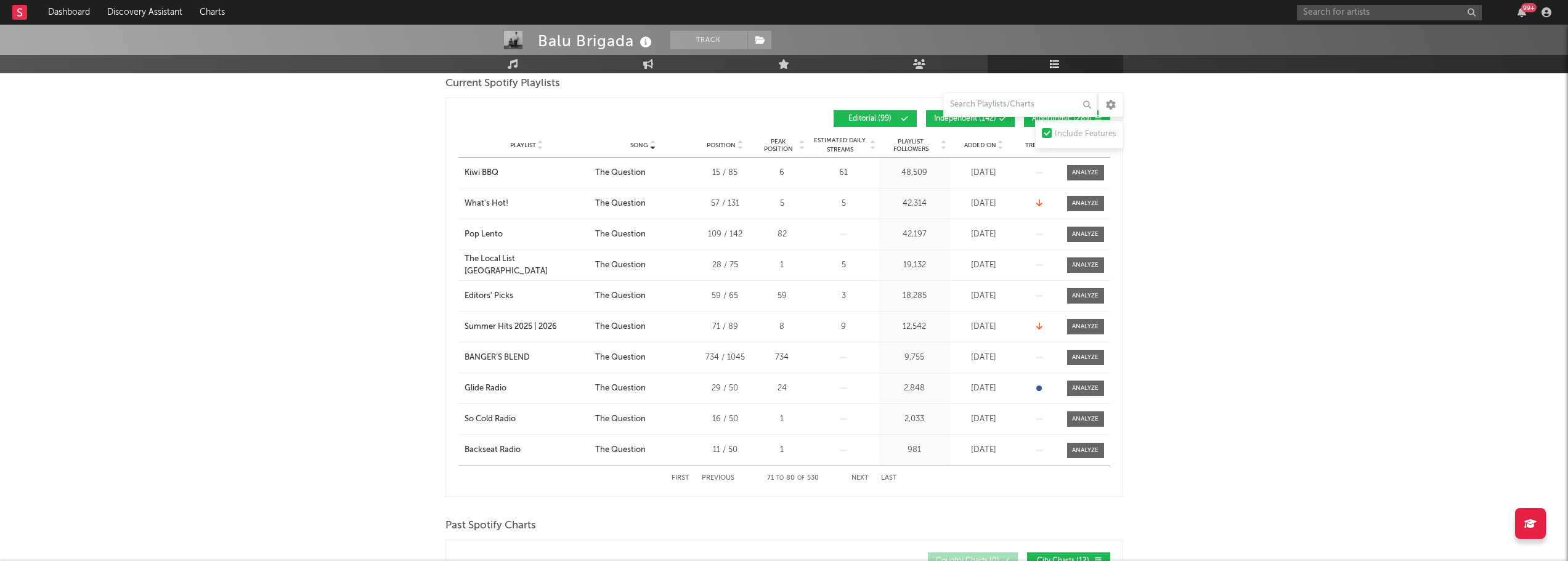
click at [859, 479] on button "Next" at bounding box center [859, 479] width 17 height 7
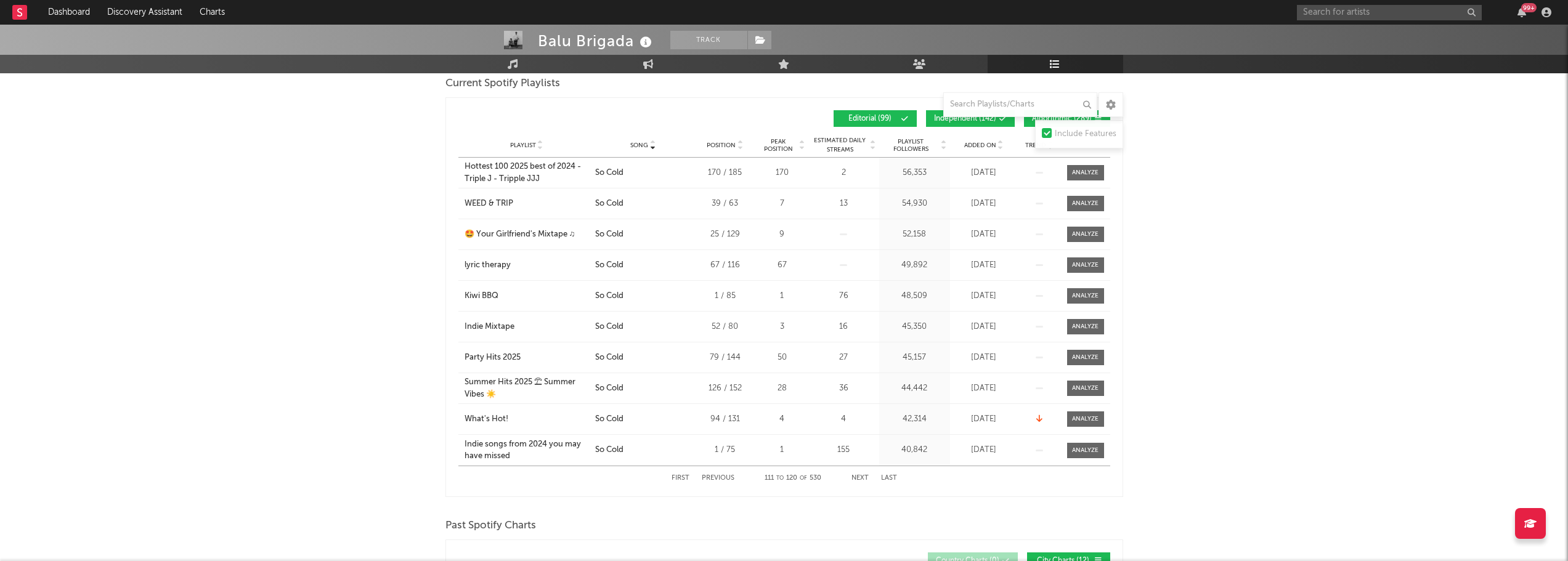
click at [859, 479] on button "Next" at bounding box center [859, 479] width 17 height 7
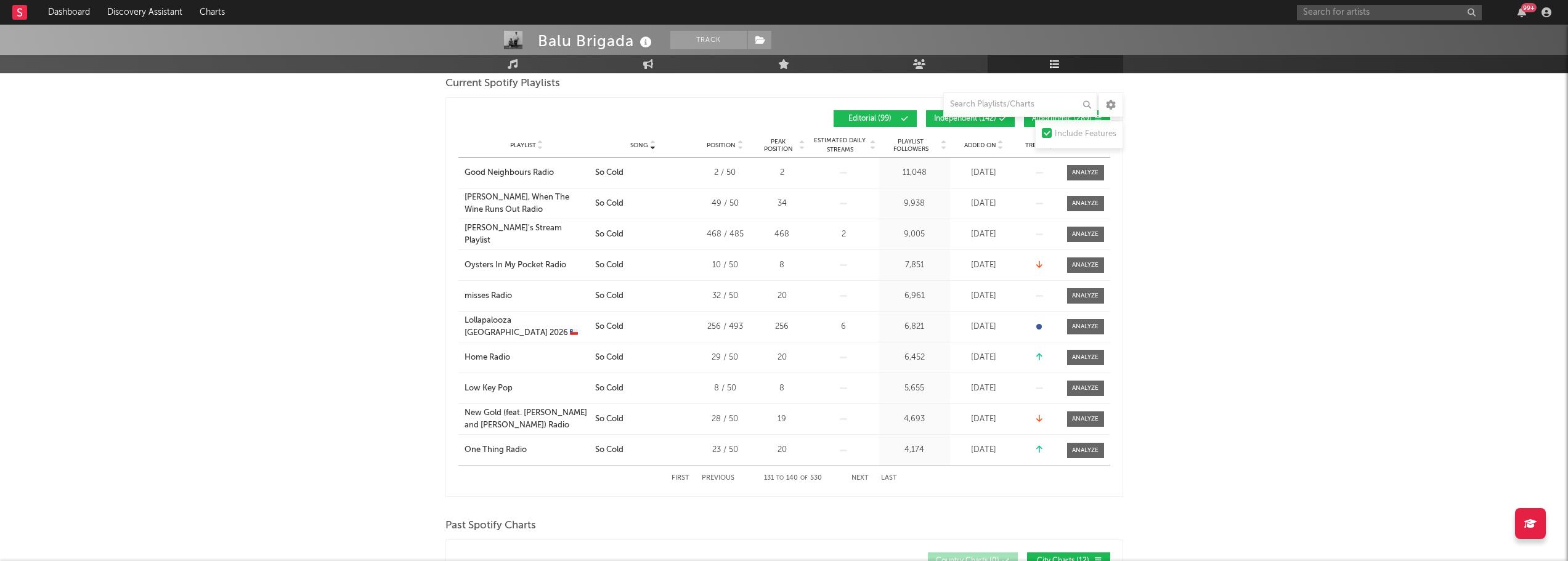
click at [859, 479] on button "Next" at bounding box center [859, 479] width 17 height 7
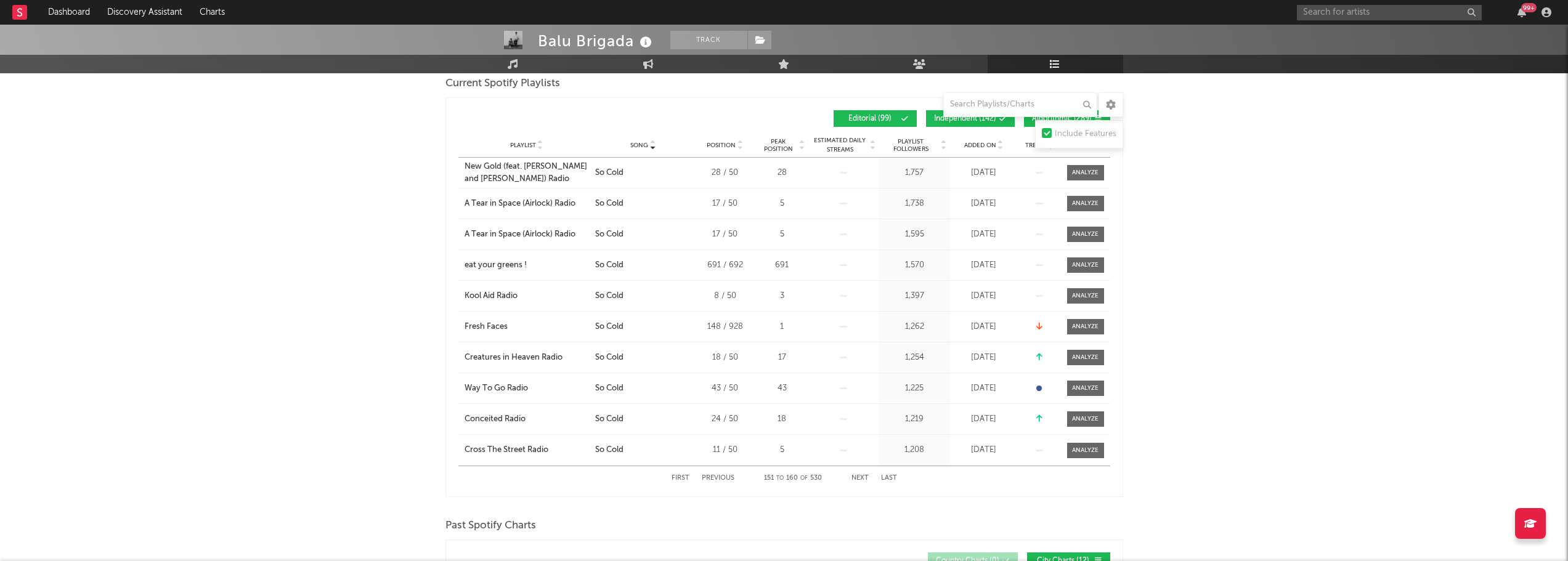
click at [859, 479] on button "Next" at bounding box center [859, 479] width 17 height 7
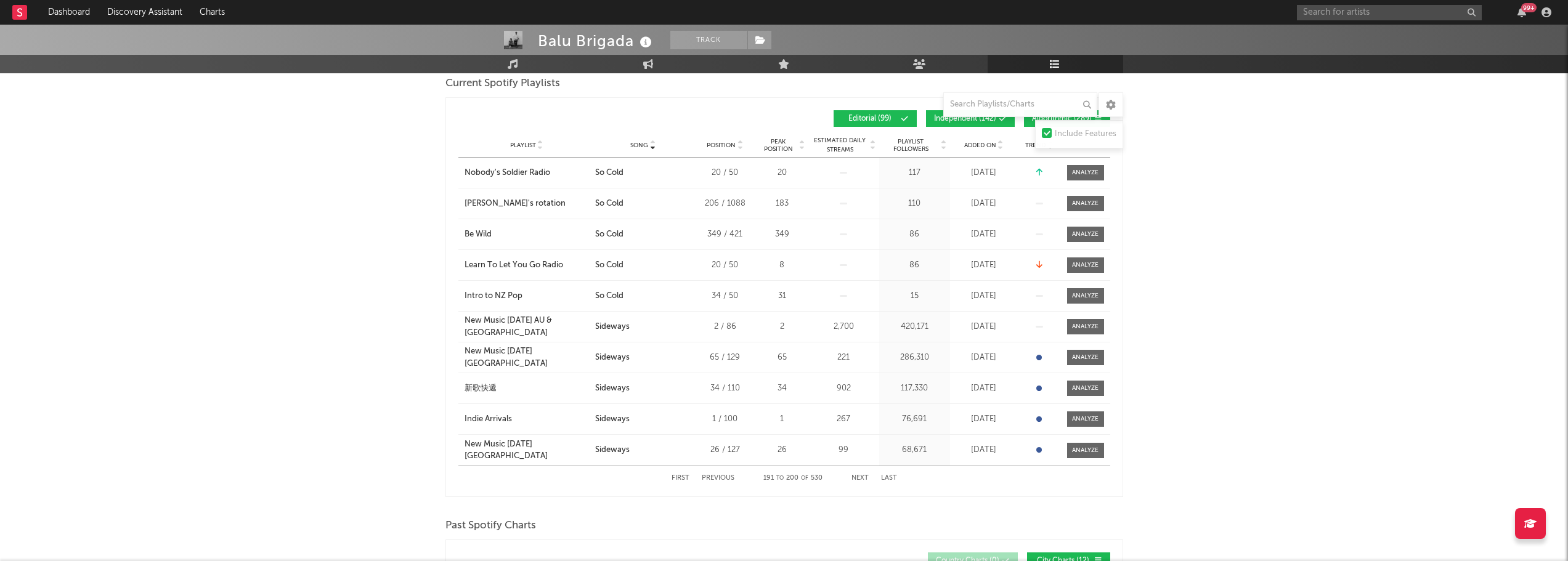
click at [859, 479] on button "Next" at bounding box center [859, 479] width 17 height 7
click at [729, 480] on button "Previous" at bounding box center [718, 479] width 33 height 7
click at [482, 390] on div "Sound鮮" at bounding box center [480, 388] width 32 height 12
click at [987, 148] on div "Added On" at bounding box center [984, 144] width 62 height 9
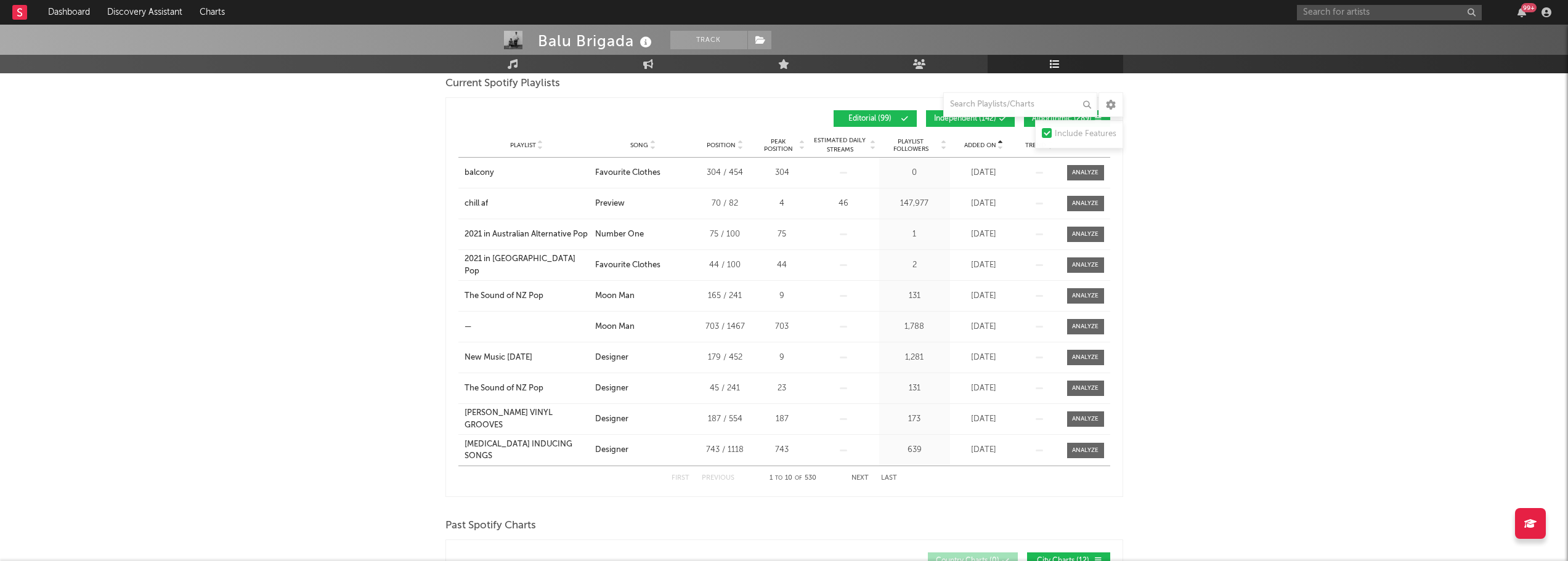
click at [986, 148] on span "Added On" at bounding box center [980, 145] width 32 height 7
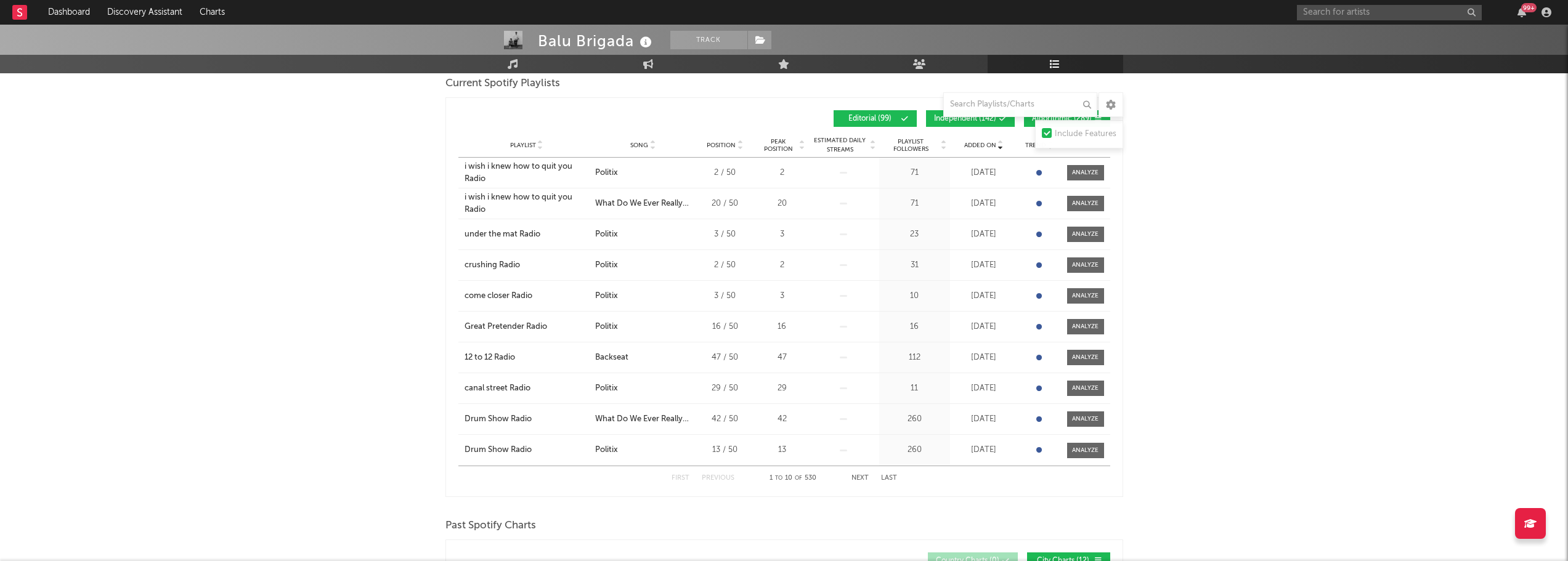
click at [1028, 121] on button "Algorithmic ( 289 )" at bounding box center [1067, 118] width 86 height 16
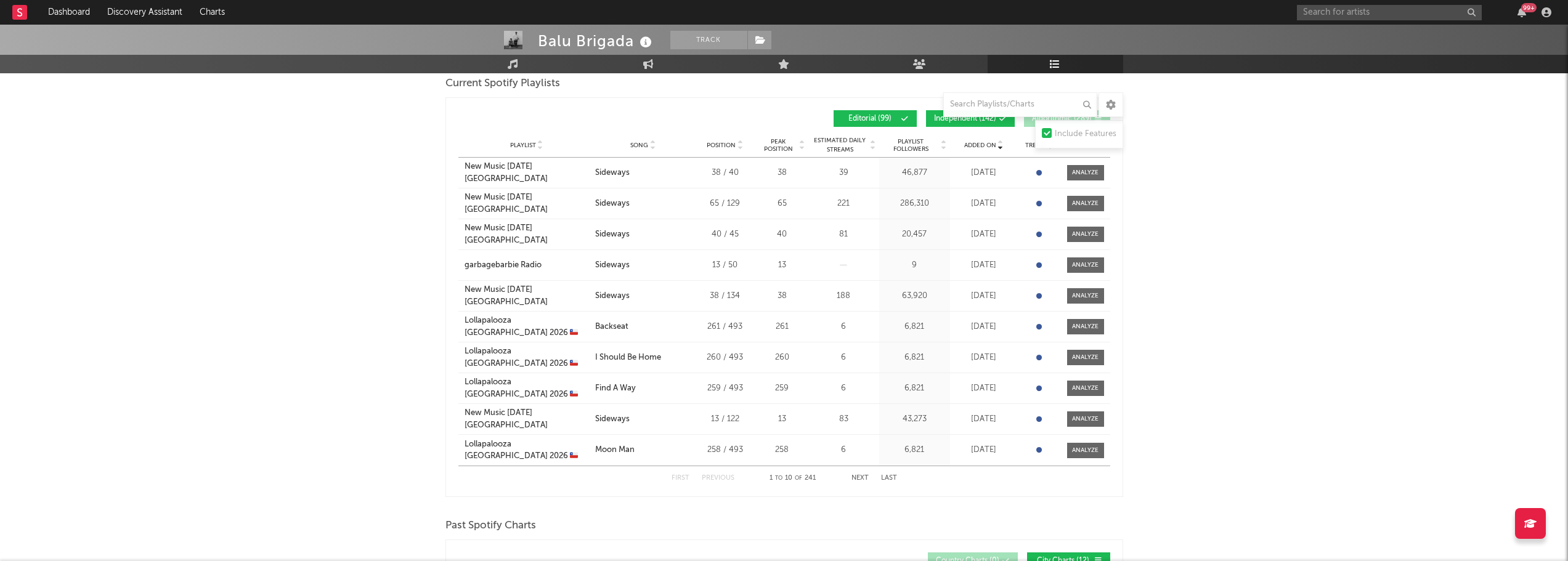
click at [937, 122] on span "Independent ( 142 )" at bounding box center [965, 118] width 62 height 7
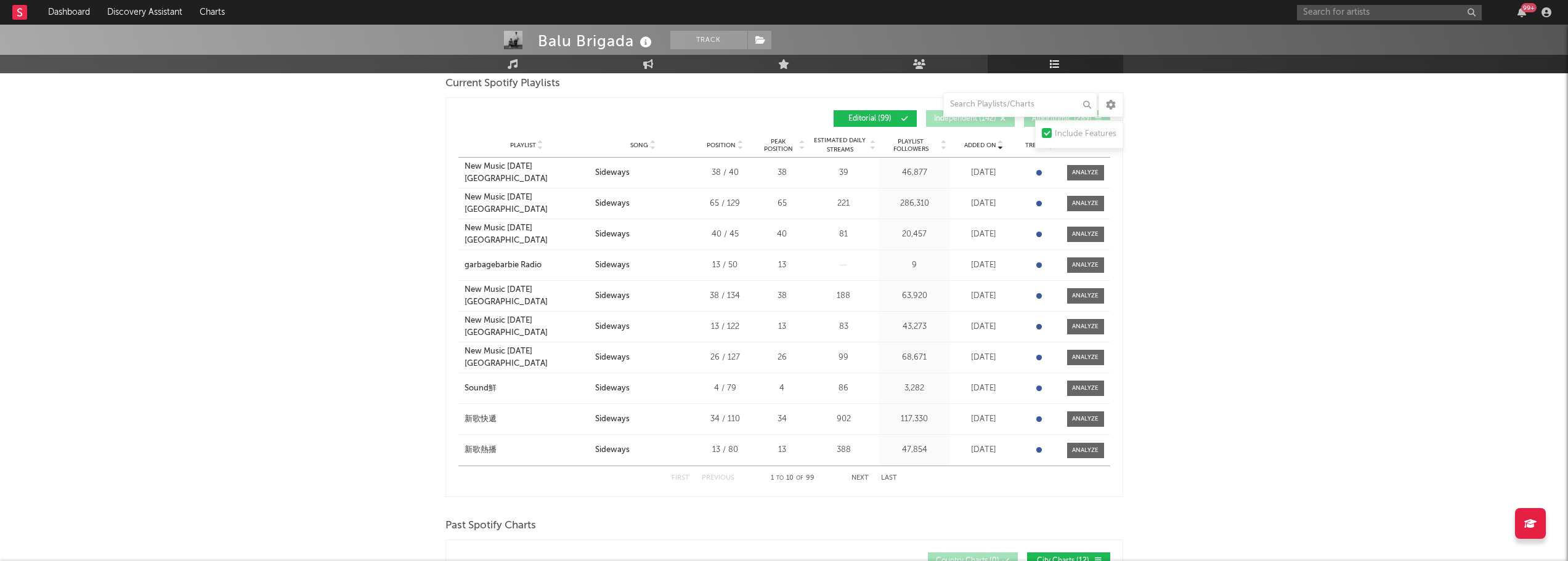
click at [859, 477] on button "Next" at bounding box center [859, 479] width 17 height 7
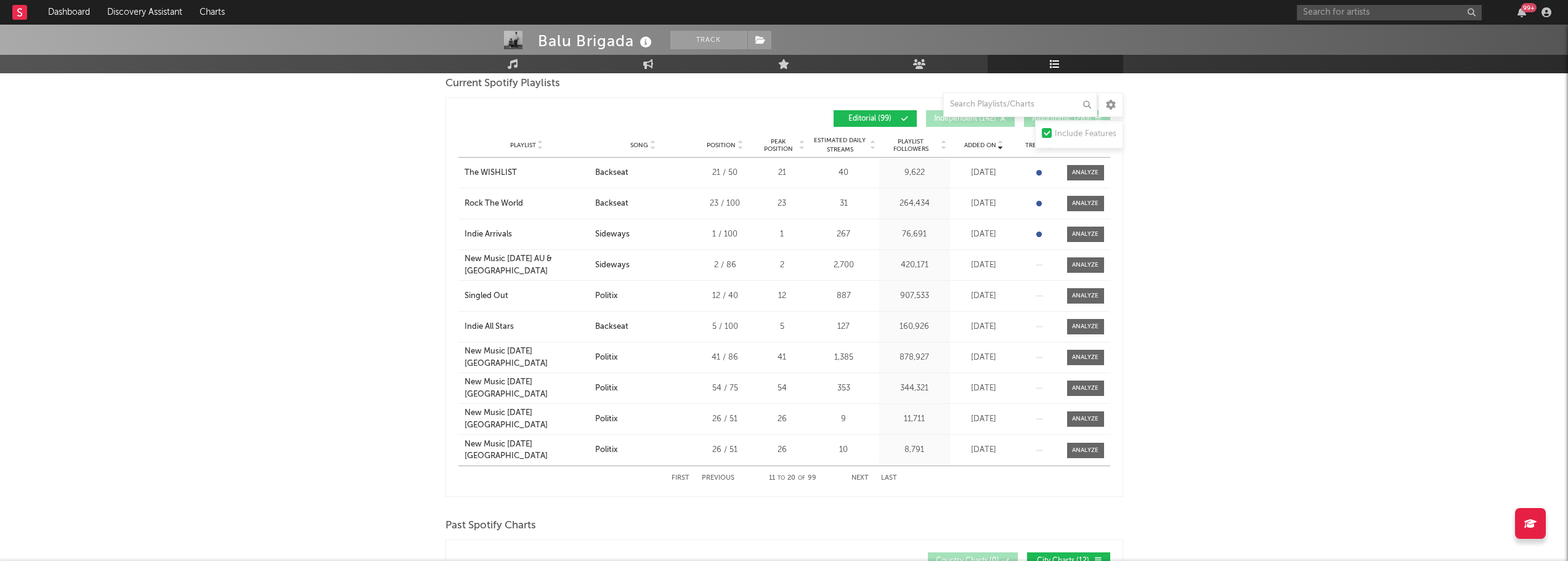
click at [891, 479] on button "Last" at bounding box center [890, 479] width 16 height 7
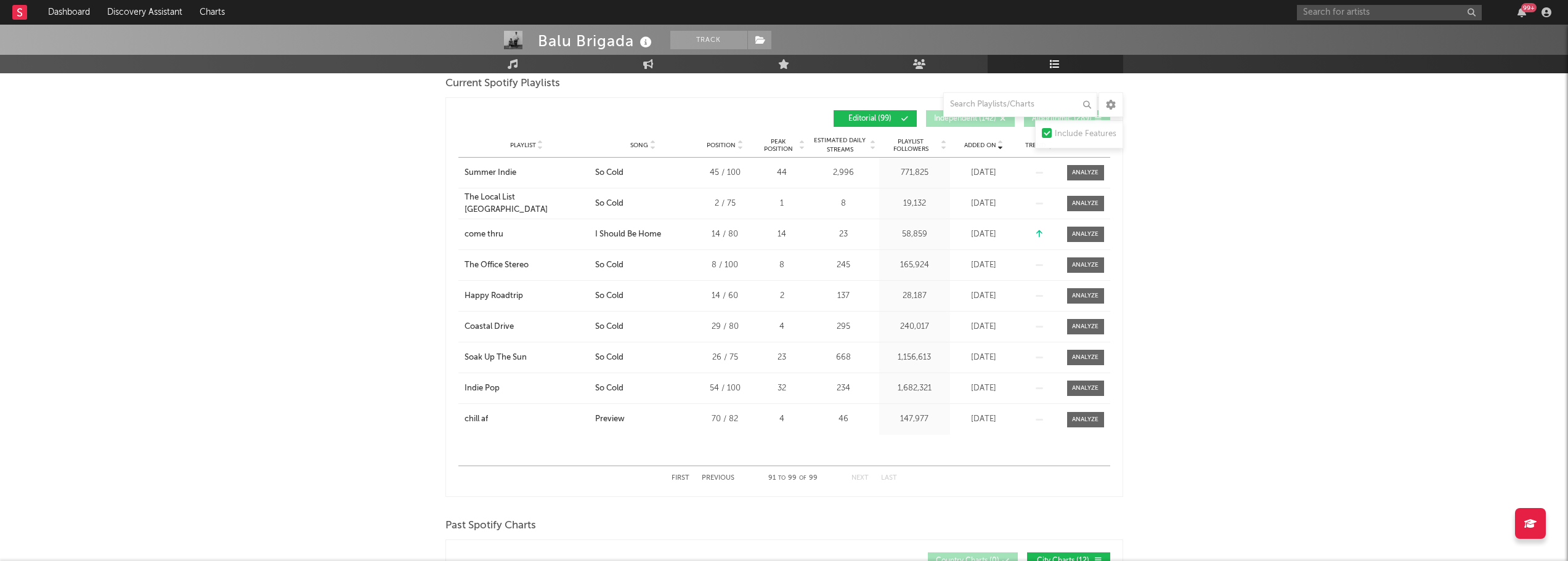
click at [679, 480] on button "First" at bounding box center [681, 479] width 18 height 7
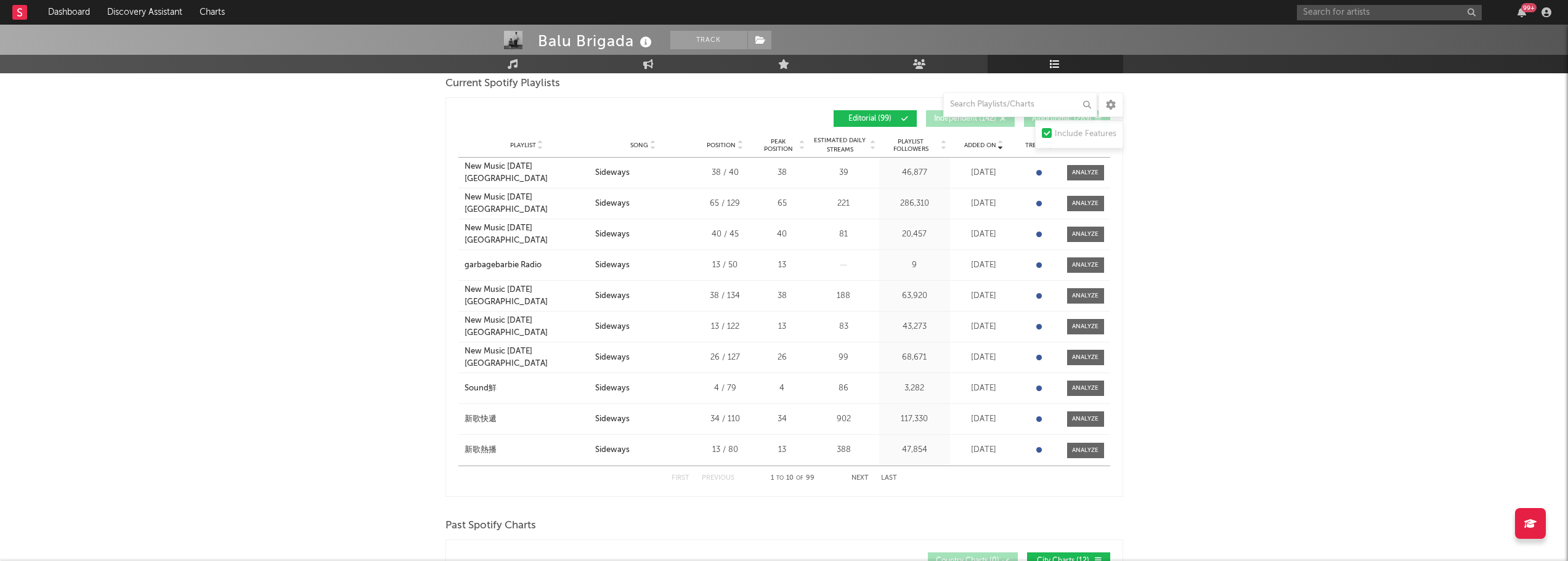
click at [1031, 125] on button "Algorithmic ( 289 )" at bounding box center [1067, 118] width 86 height 16
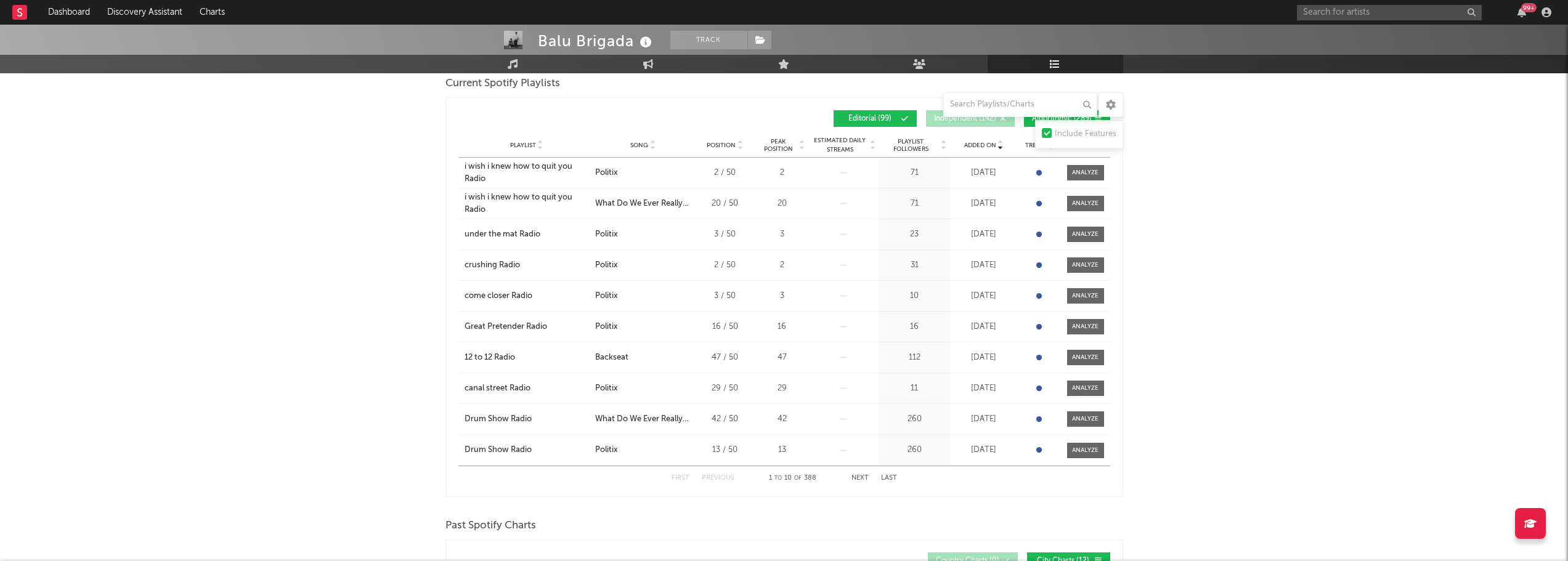
click at [854, 478] on button "Next" at bounding box center [859, 479] width 17 height 7
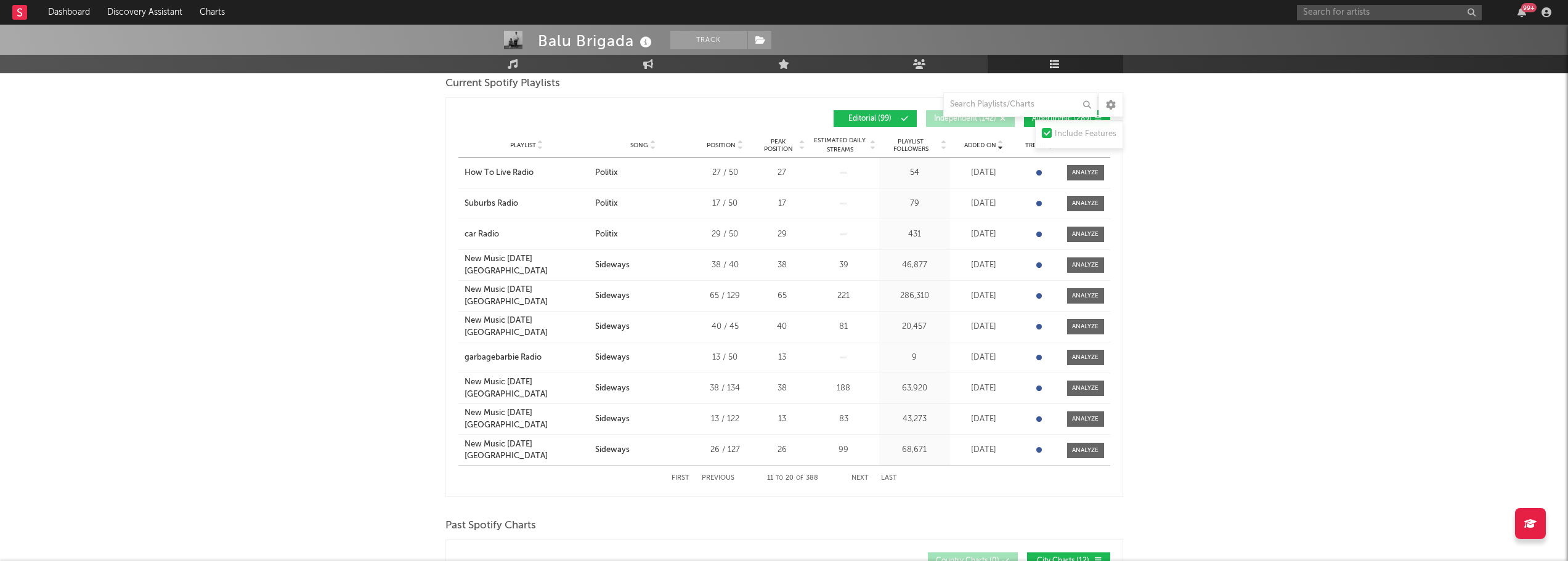
click at [854, 478] on button "Next" at bounding box center [859, 479] width 17 height 7
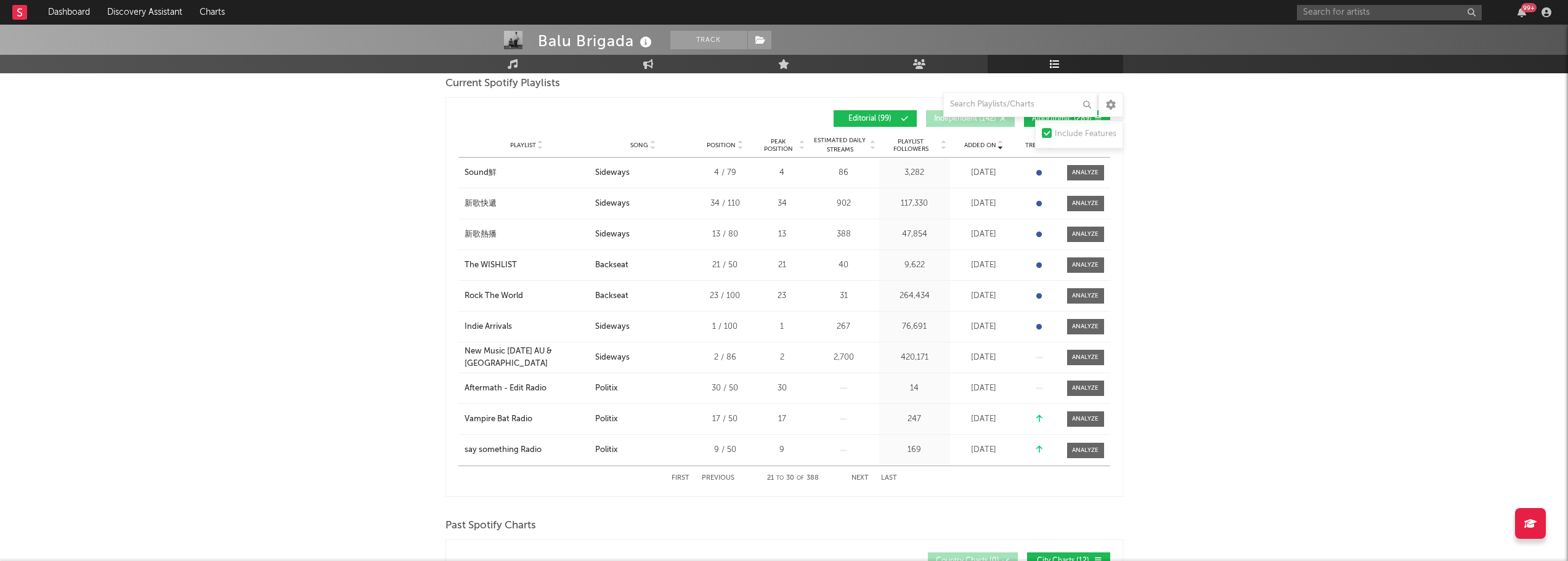
click at [854, 478] on button "Next" at bounding box center [859, 479] width 17 height 7
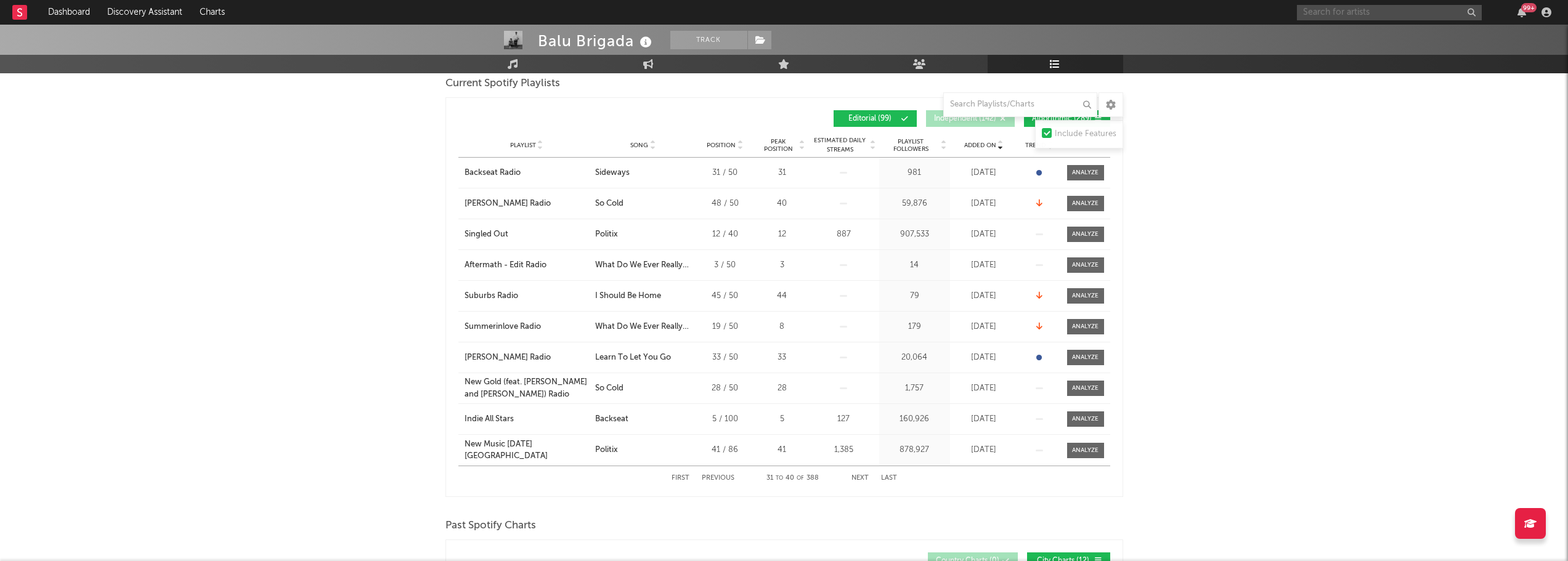
click at [1360, 13] on input "text" at bounding box center [1389, 12] width 185 height 15
type input "[PERSON_NAME]"
click at [1393, 42] on div "[PERSON_NAME]" at bounding box center [1407, 37] width 135 height 15
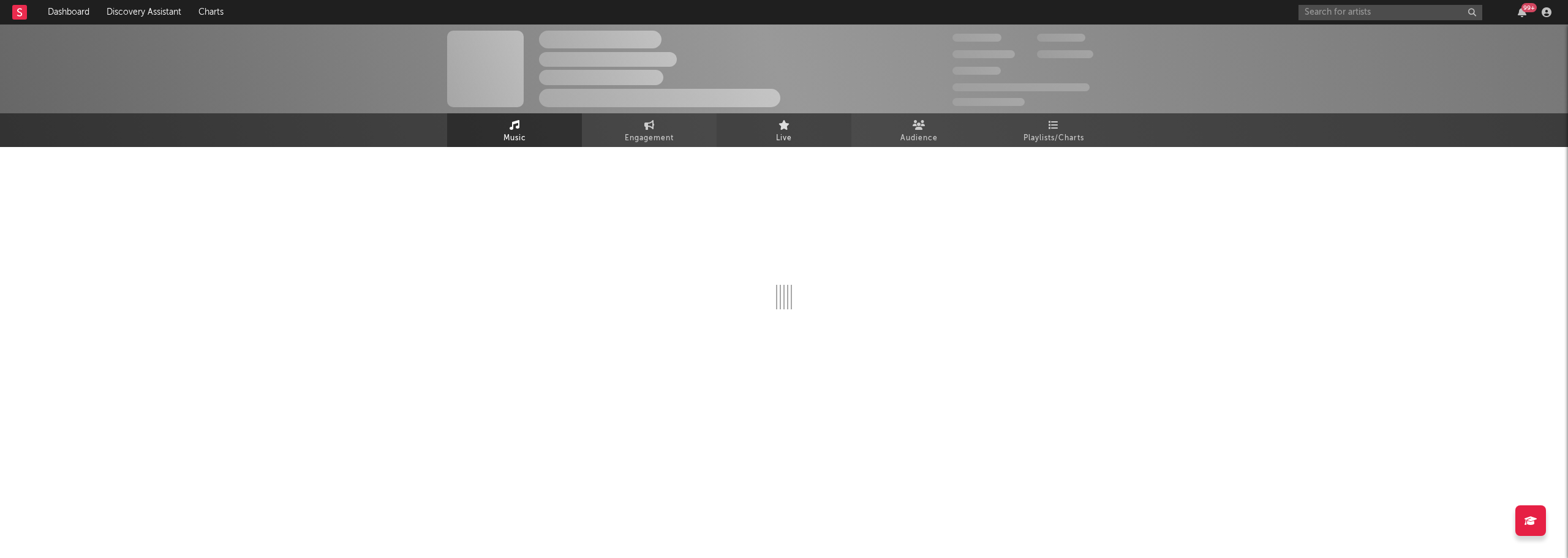
select select "6m"
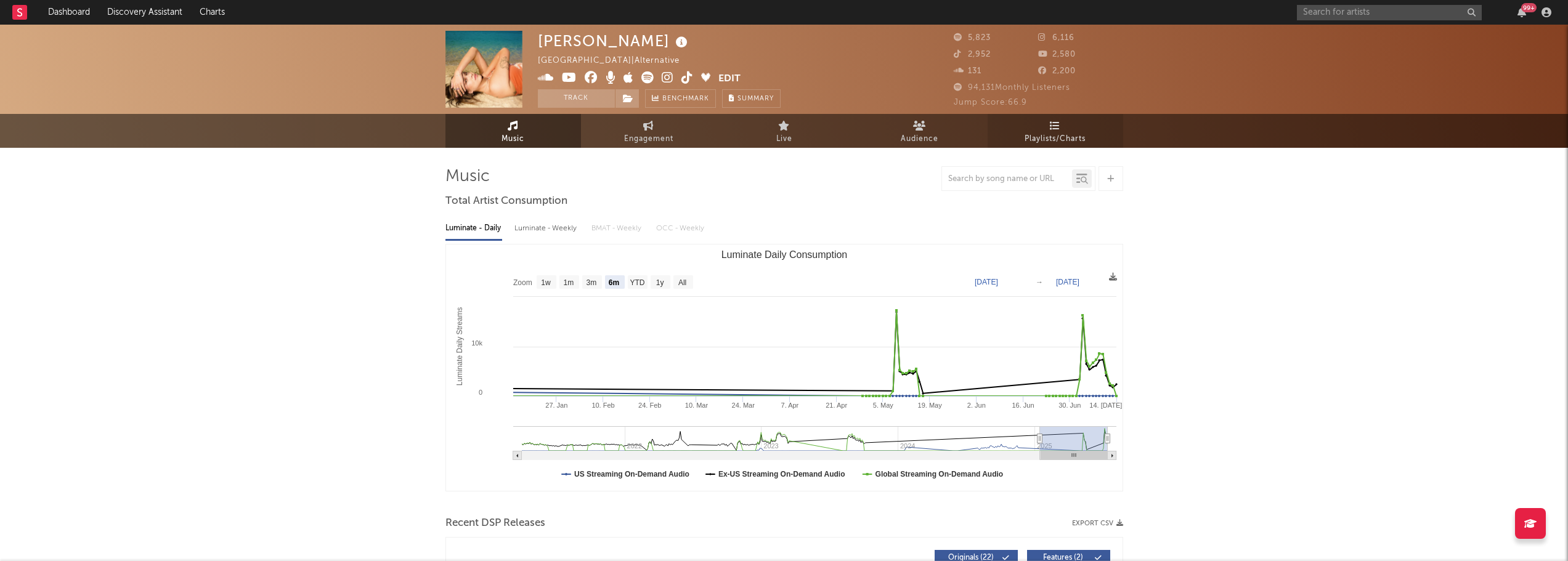
click at [1025, 139] on span "Playlists/Charts" at bounding box center [1055, 139] width 61 height 15
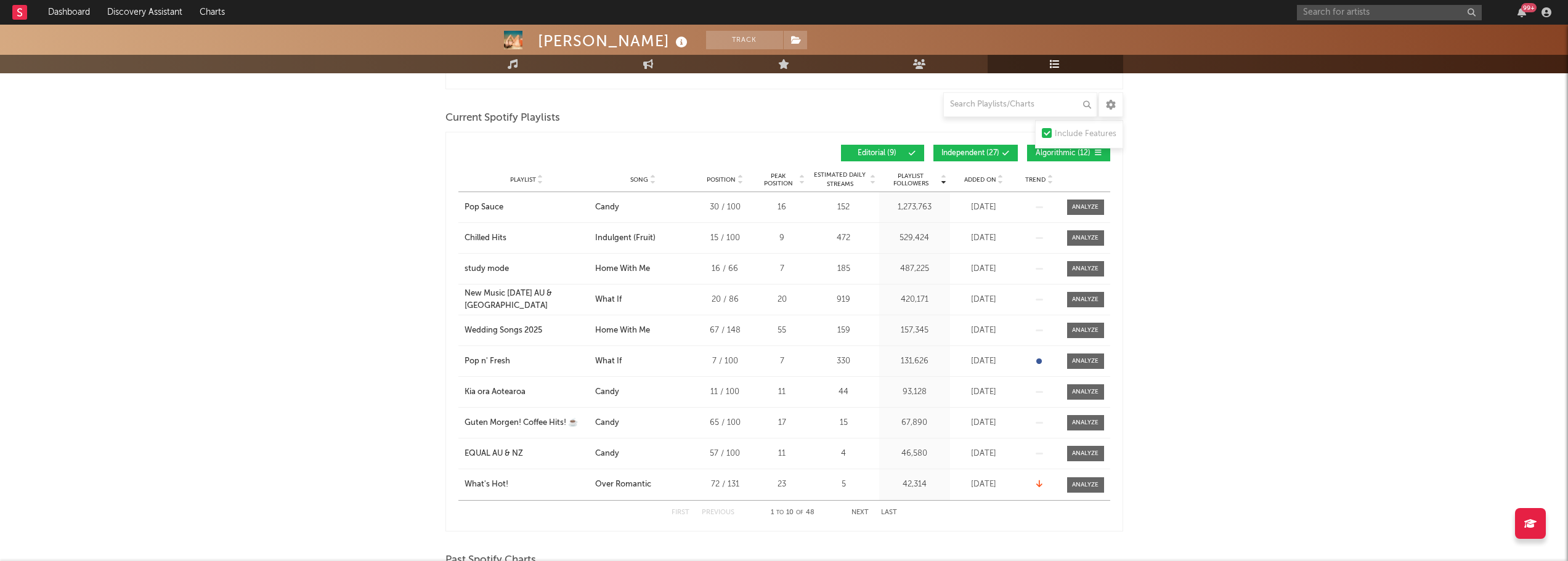
scroll to position [251, 0]
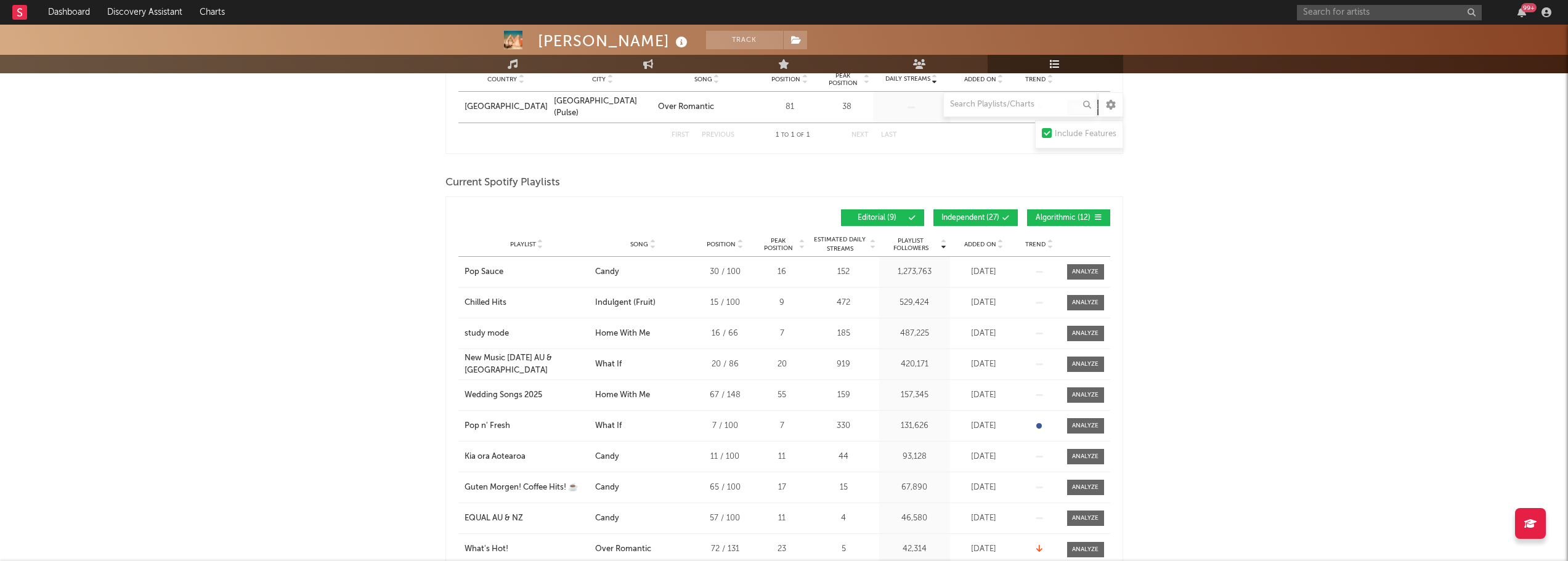
click at [983, 243] on span "Added On" at bounding box center [980, 244] width 32 height 7
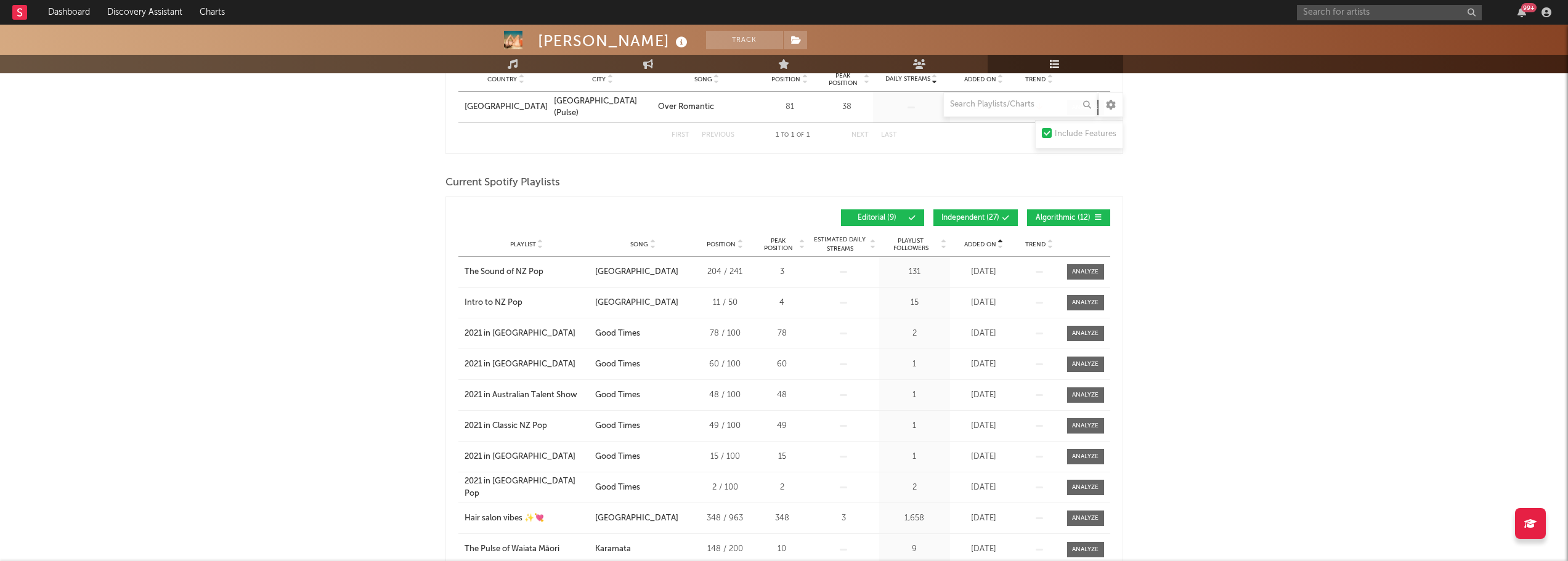
click at [983, 243] on span "Added On" at bounding box center [980, 244] width 32 height 7
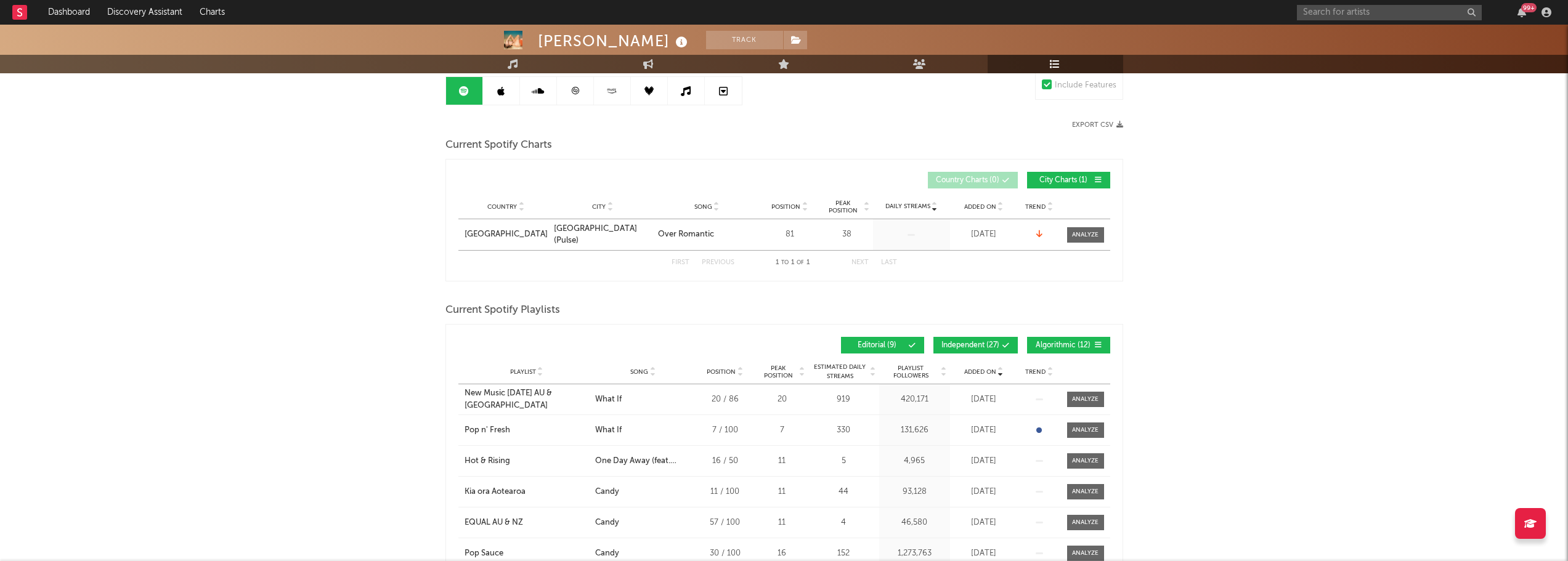
scroll to position [4, 0]
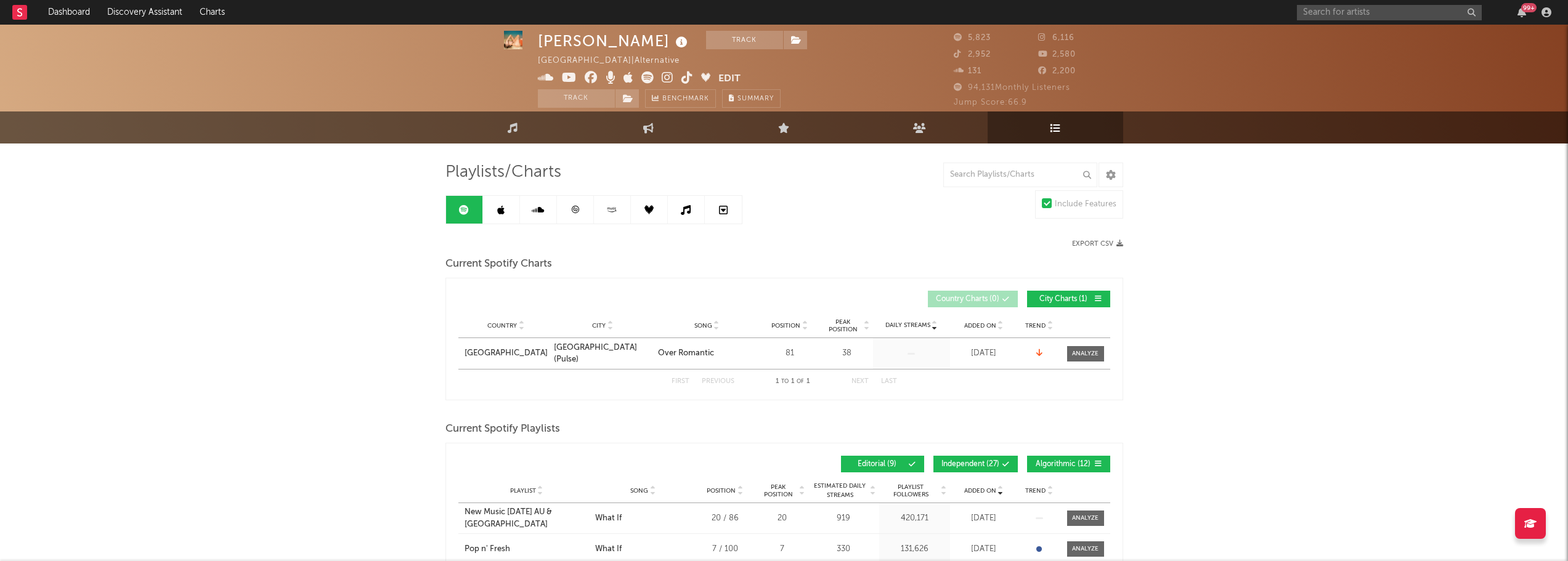
click at [496, 208] on link at bounding box center [501, 210] width 37 height 28
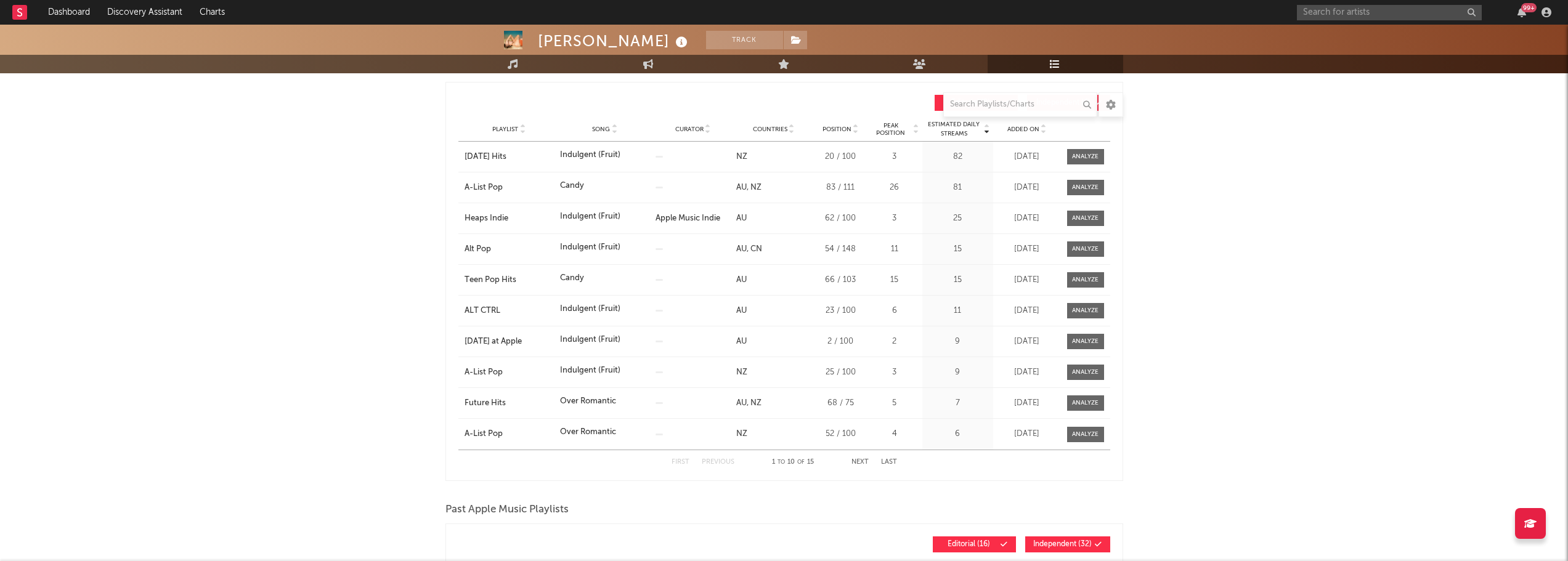
scroll to position [127, 0]
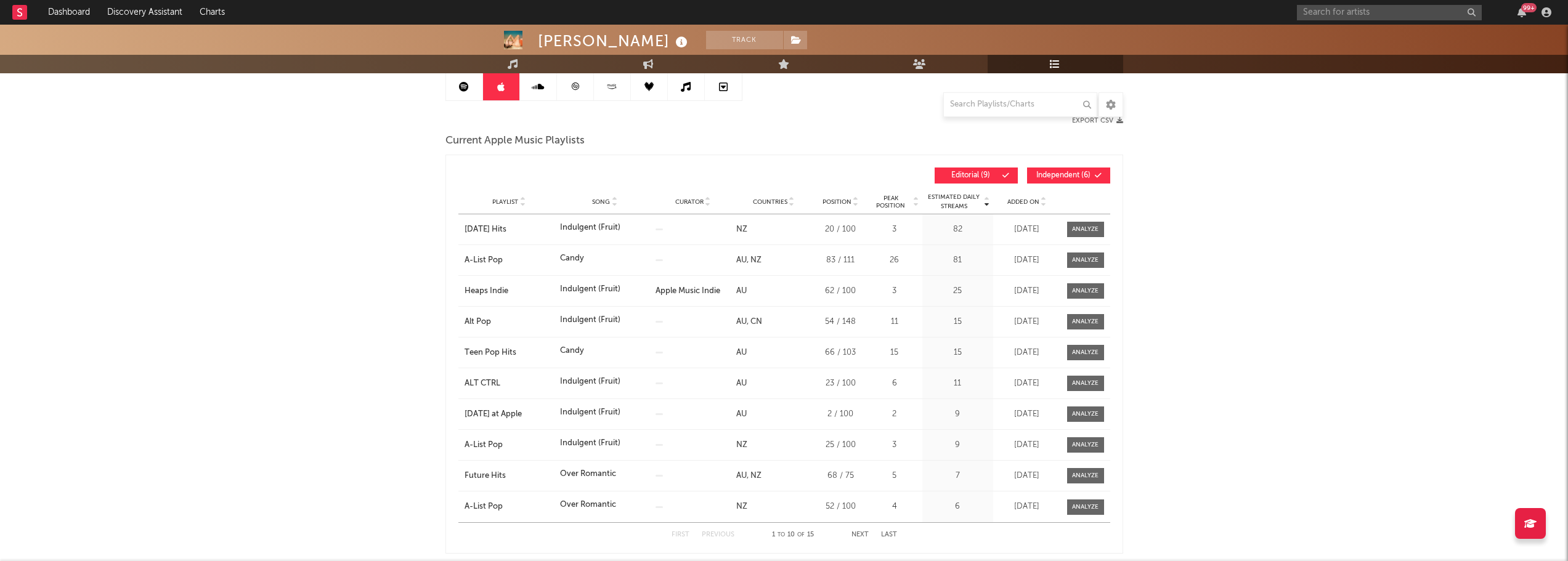
click at [1030, 192] on div "Playlist Song Curator Genre Countries Country Chart Type Position Peak Position…" at bounding box center [784, 202] width 651 height 24
click at [1025, 205] on span "Added On" at bounding box center [1023, 201] width 32 height 7
click at [493, 231] on div "[DATE] at Apple" at bounding box center [510, 229] width 90 height 12
